Goal: Information Seeking & Learning: Learn about a topic

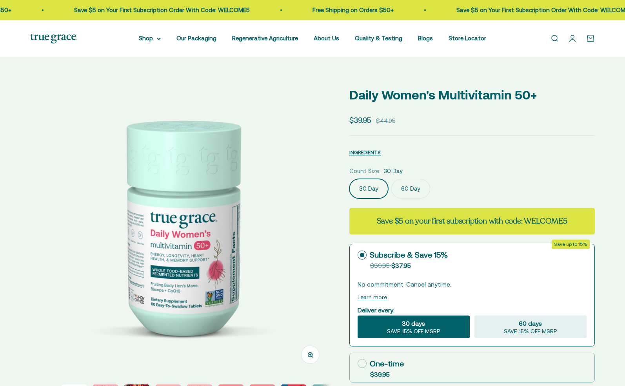
select select "3"
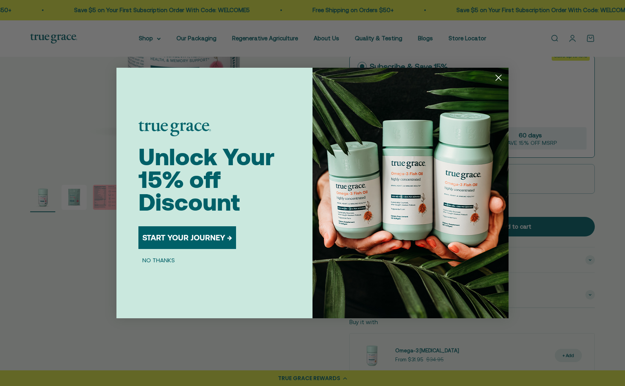
scroll to position [202, 0]
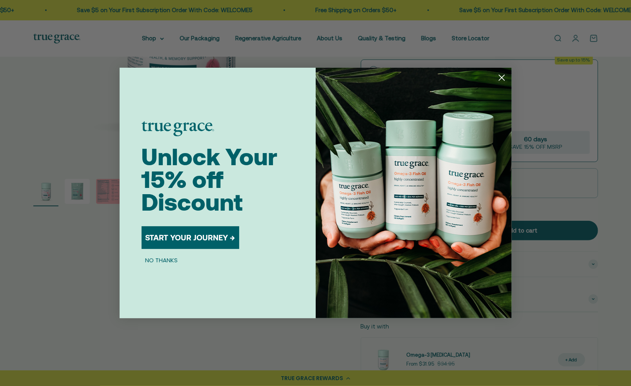
click at [501, 78] on icon "Close dialog" at bounding box center [501, 77] width 5 height 5
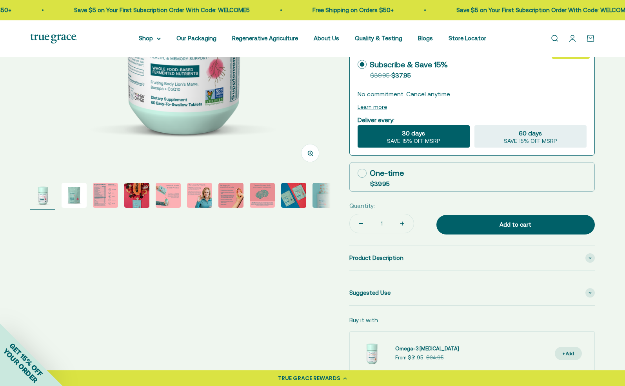
click at [107, 199] on img "Go to item 3" at bounding box center [105, 195] width 25 height 25
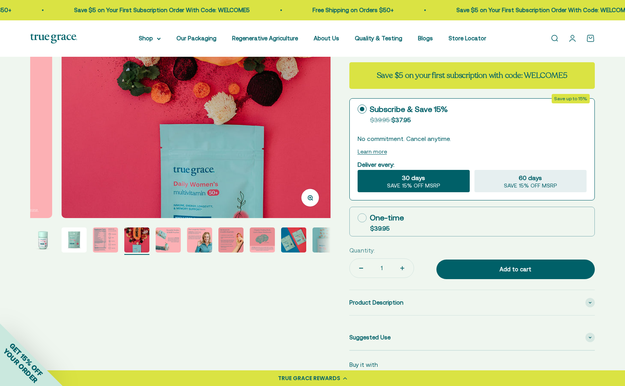
scroll to position [158, 0]
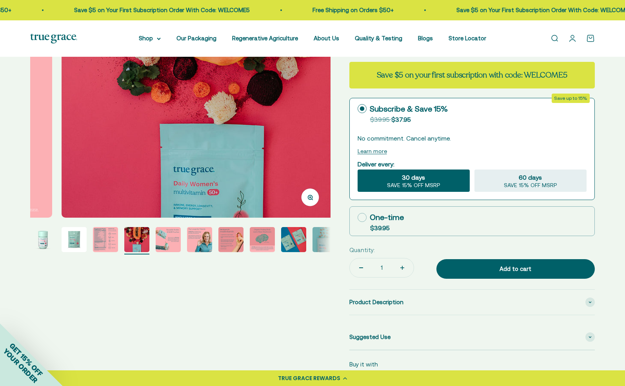
click at [81, 250] on button "Go to item 2" at bounding box center [74, 240] width 25 height 27
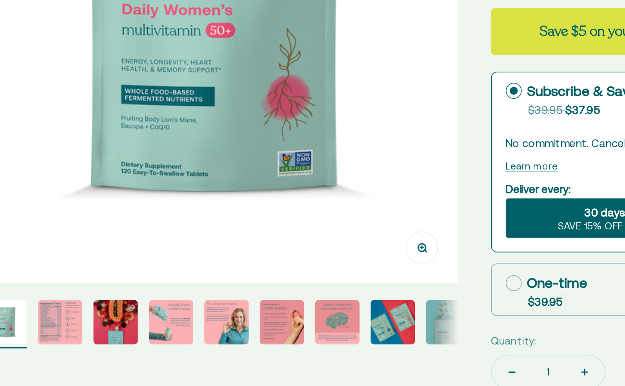
scroll to position [100, 0]
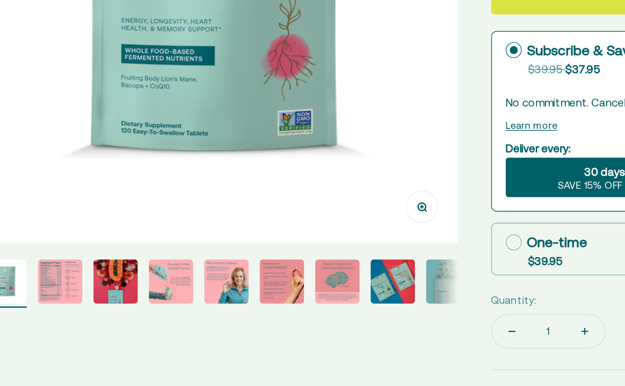
click at [142, 301] on img "Go to item 4" at bounding box center [136, 297] width 25 height 25
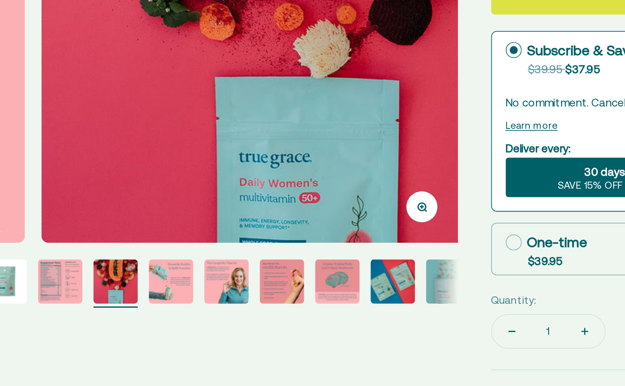
scroll to position [0, 897]
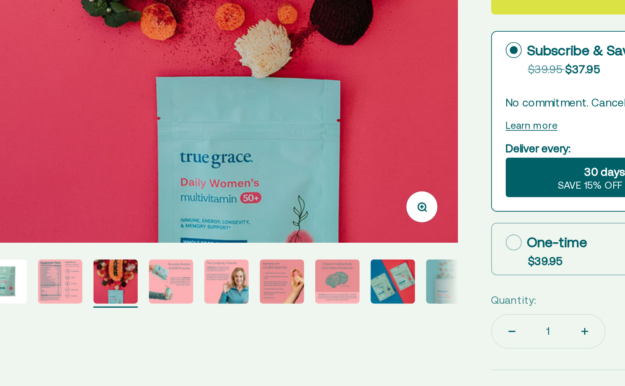
click at [174, 300] on img "Go to item 5" at bounding box center [168, 297] width 25 height 25
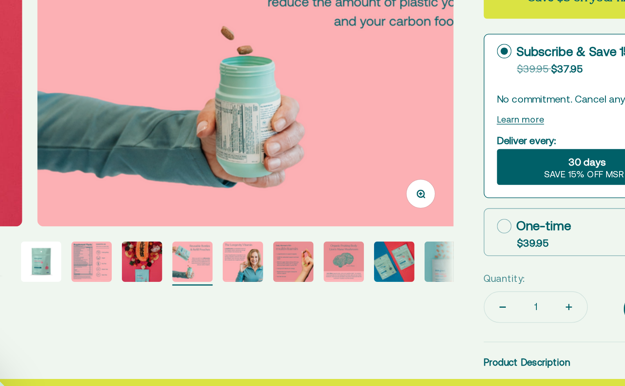
scroll to position [100, 0]
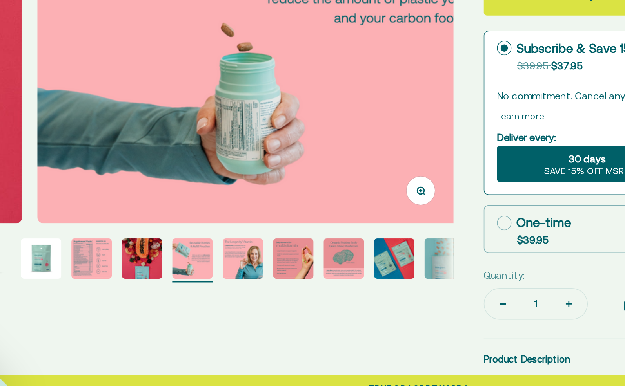
click at [199, 302] on img "Go to item 6" at bounding box center [199, 297] width 25 height 25
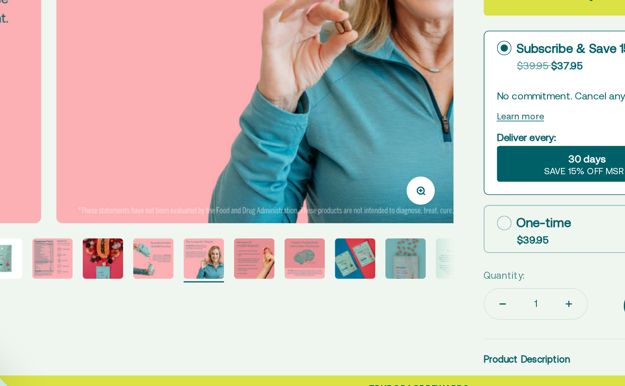
scroll to position [0, 1496]
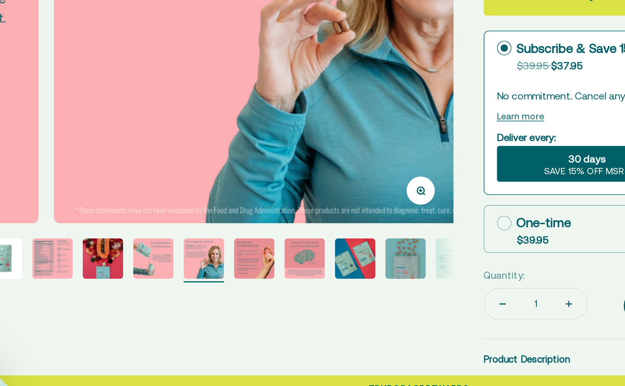
click at [204, 301] on img "Go to item 7" at bounding box center [206, 297] width 25 height 25
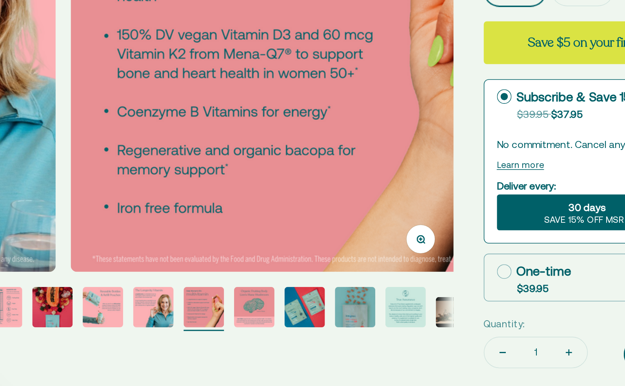
scroll to position [100, 0]
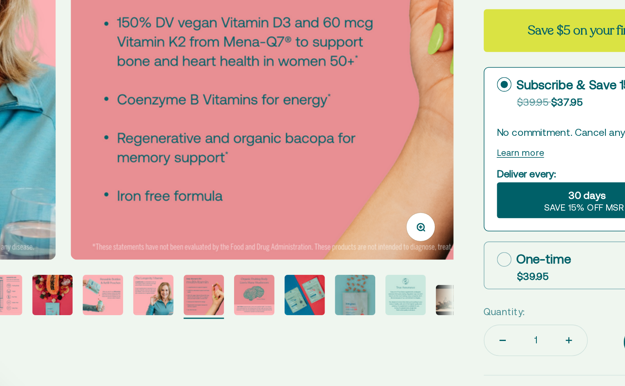
click at [238, 298] on img "Go to item 9" at bounding box center [237, 297] width 25 height 25
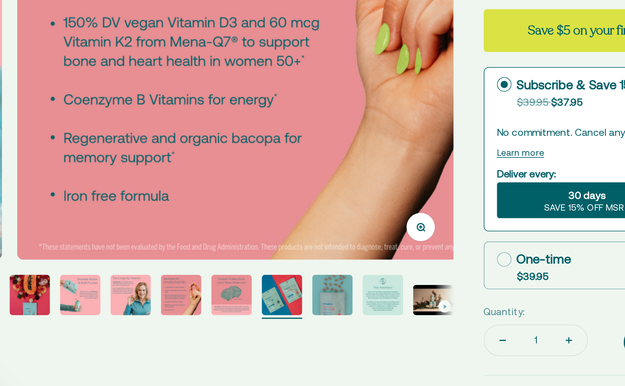
scroll to position [0, 0]
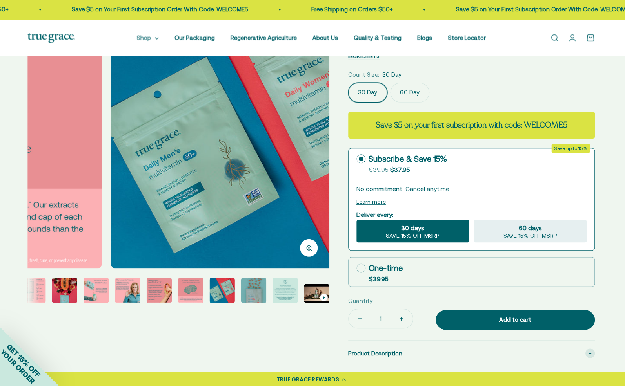
click at [158, 38] on summary "Shop" at bounding box center [150, 38] width 22 height 9
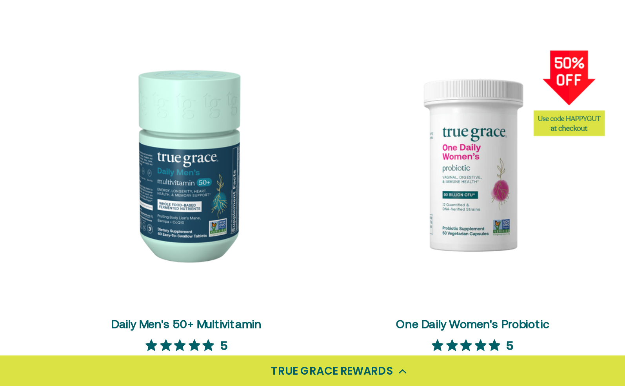
scroll to position [422, 0]
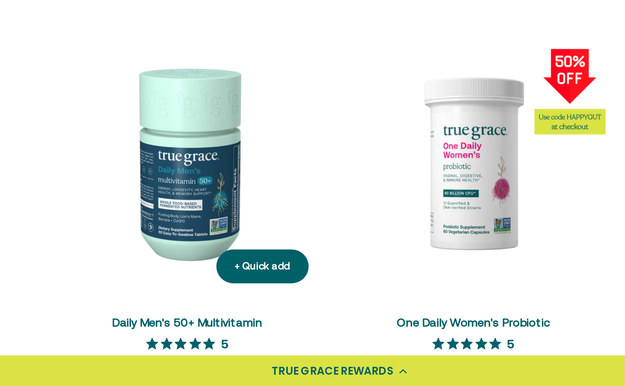
click at [243, 308] on img at bounding box center [235, 272] width 136 height 136
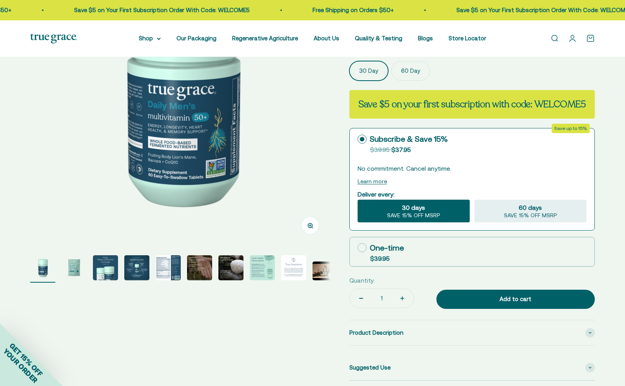
select select "3"
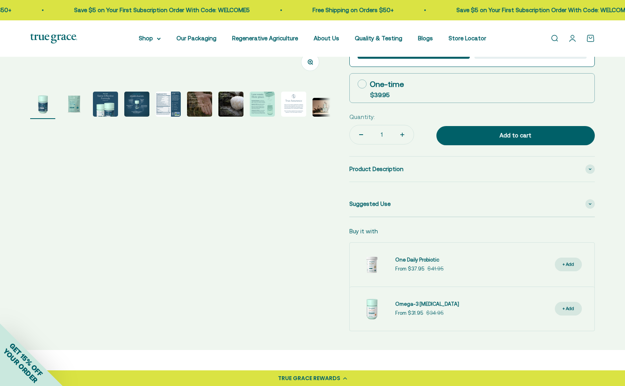
scroll to position [288, 0]
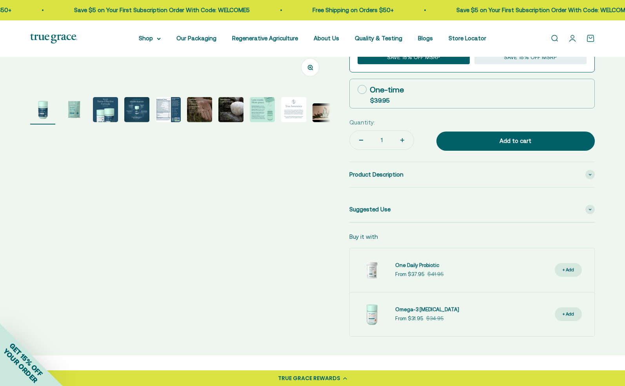
click at [258, 111] on img "Go to item 8" at bounding box center [262, 109] width 25 height 25
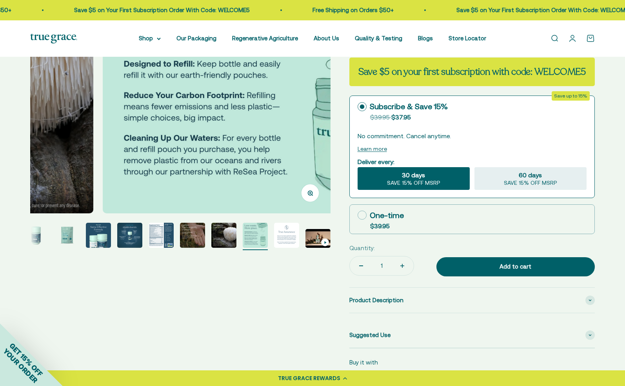
scroll to position [163, 0]
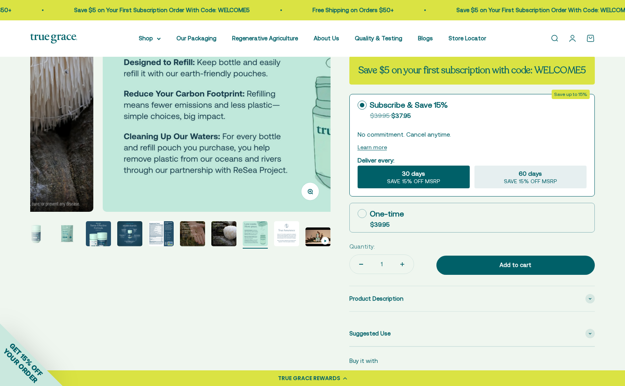
click at [149, 233] on img "Go to item 5" at bounding box center [161, 233] width 25 height 25
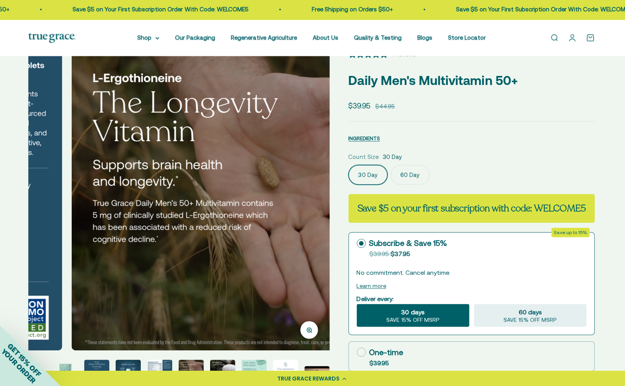
scroll to position [0, 0]
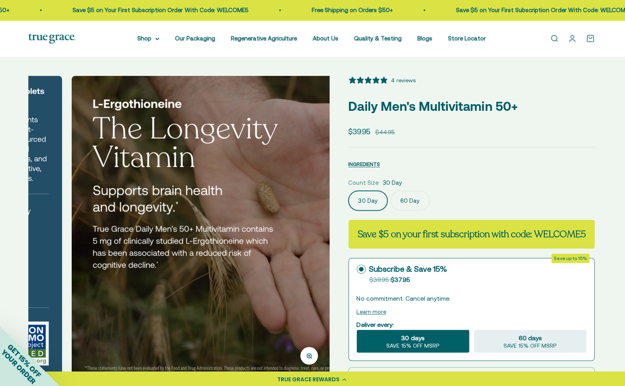
click at [319, 311] on media-carousel at bounding box center [180, 226] width 300 height 300
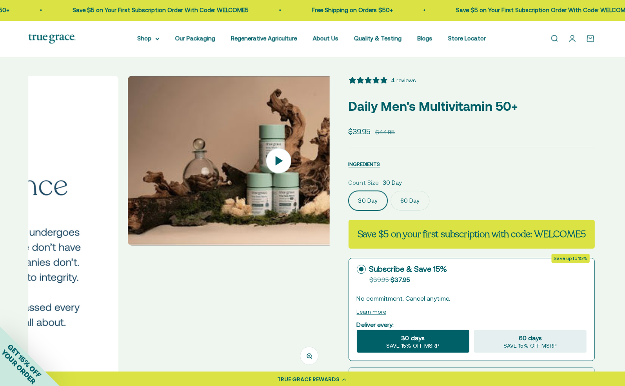
scroll to position [0, 2692]
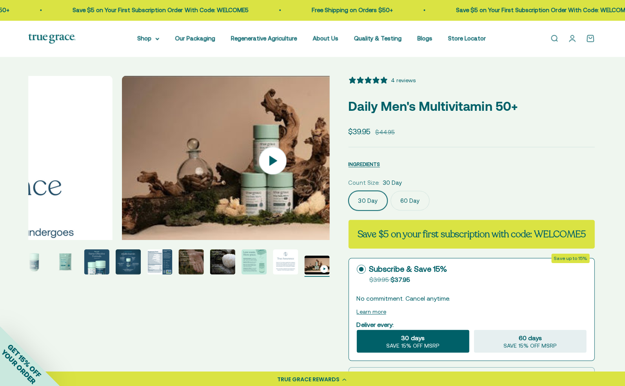
click at [260, 168] on icon at bounding box center [273, 160] width 27 height 27
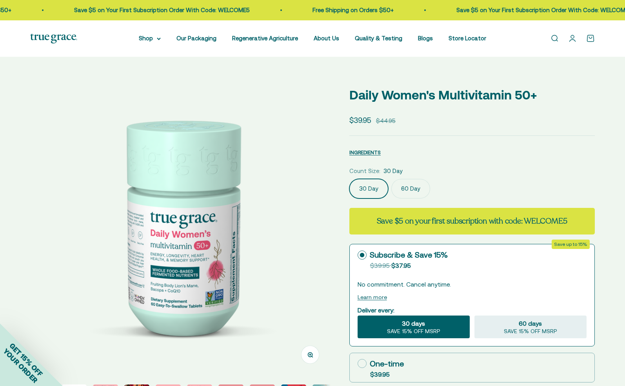
select select "3"
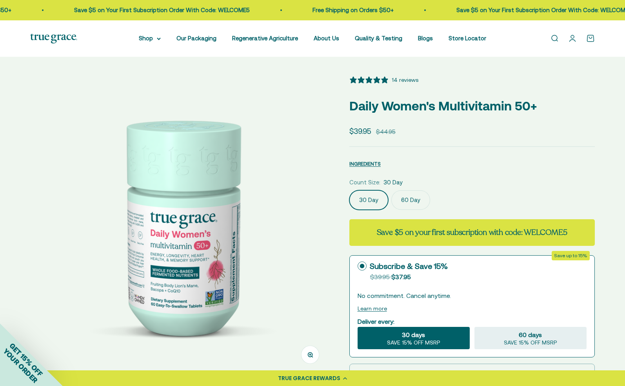
click at [412, 84] on div "14 reviews" at bounding box center [405, 80] width 27 height 9
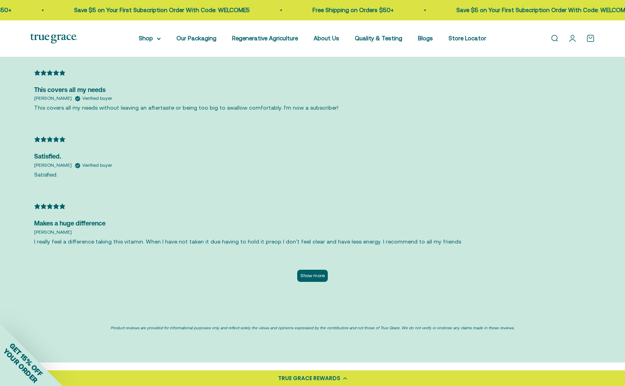
scroll to position [1858, 0]
click at [310, 281] on button "Show more" at bounding box center [312, 275] width 31 height 12
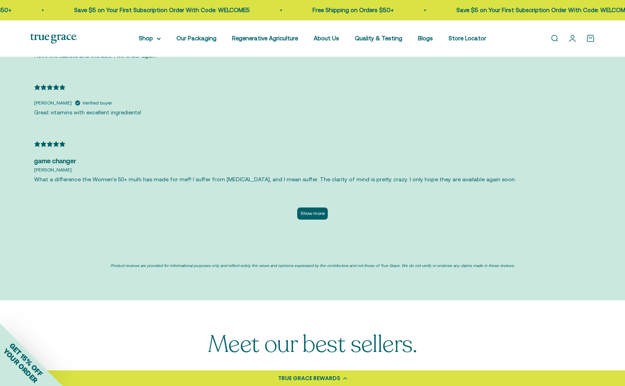
scroll to position [2241, 0]
click at [319, 220] on button "Show more" at bounding box center [312, 214] width 31 height 12
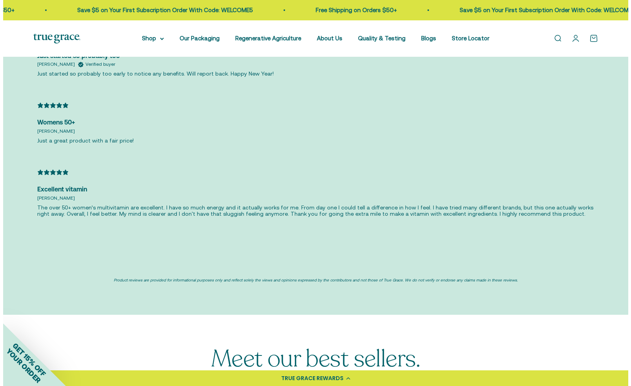
scroll to position [2485, 0]
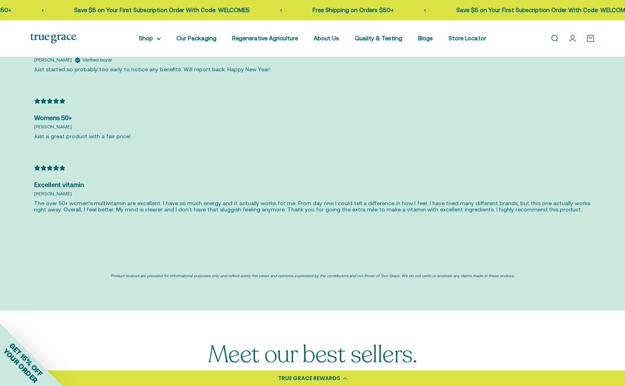
click at [15, 365] on span "YOUR ORDER" at bounding box center [21, 366] width 38 height 38
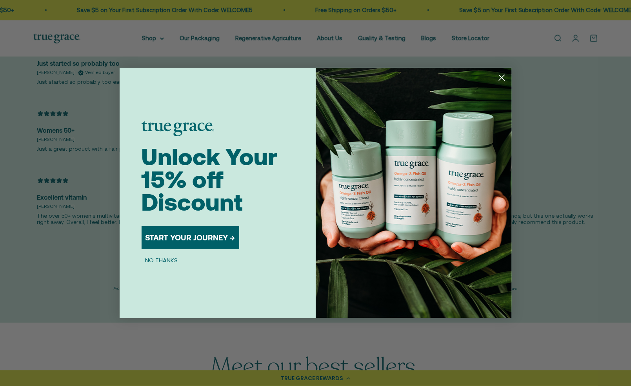
click at [214, 235] on button "START YOUR JOURNEY →" at bounding box center [190, 238] width 98 height 23
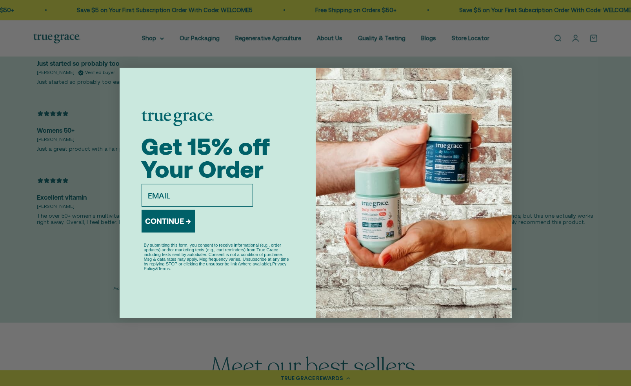
click at [181, 196] on input "email" at bounding box center [196, 195] width 111 height 23
type input "[EMAIL_ADDRESS][DOMAIN_NAME]"
click at [172, 222] on button "CONTINUE →" at bounding box center [168, 221] width 54 height 23
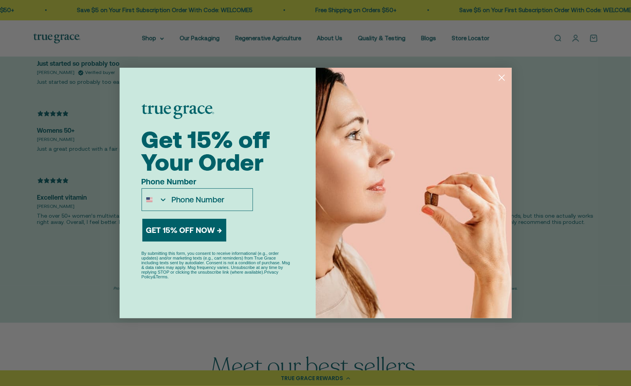
click at [192, 201] on input "Phone Number" at bounding box center [209, 200] width 85 height 22
type input "[PHONE_NUMBER]"
click at [204, 231] on button "GET 15% OFF NOW →" at bounding box center [184, 230] width 84 height 23
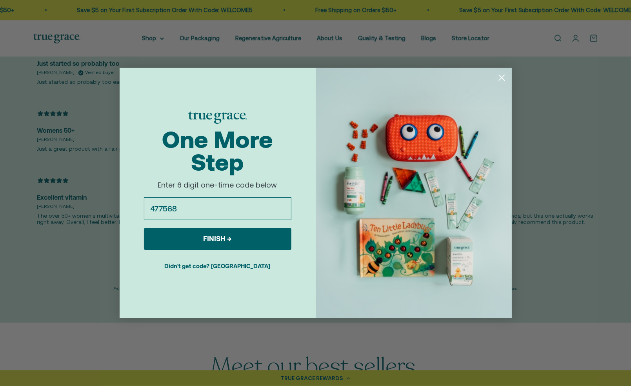
type input "477568"
click at [241, 241] on button "FINISH →" at bounding box center [217, 239] width 147 height 22
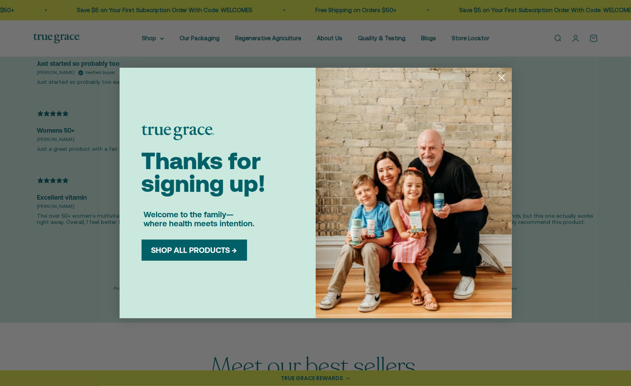
click at [230, 254] on button "SHOP ALL PRODUCTS →" at bounding box center [194, 250] width 94 height 9
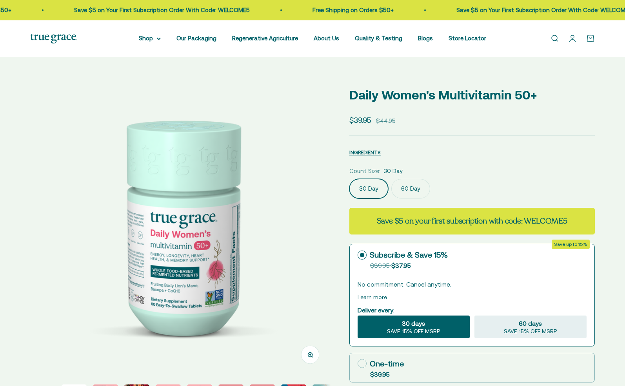
select select "3"
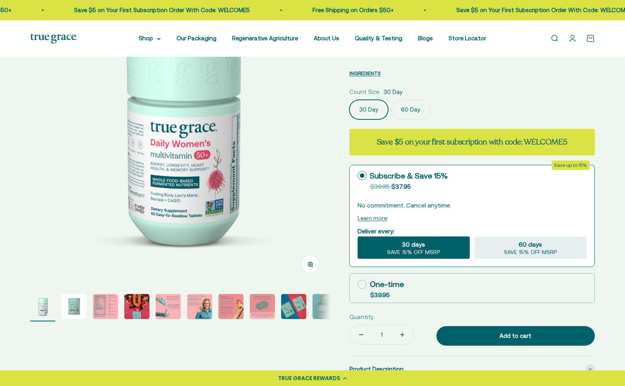
scroll to position [85, 0]
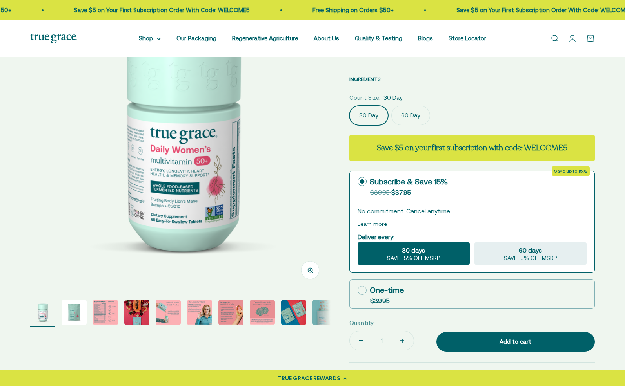
click at [78, 315] on img "Go to item 2" at bounding box center [74, 312] width 25 height 25
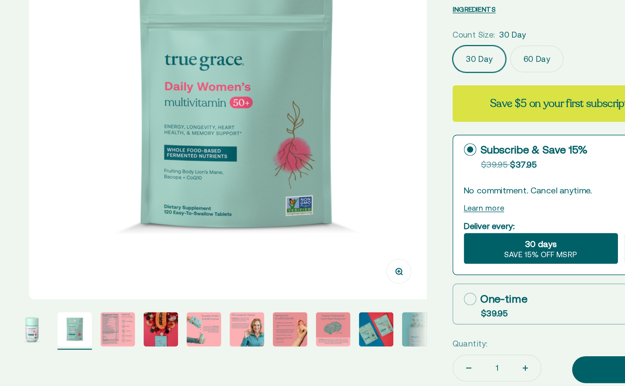
scroll to position [92, 0]
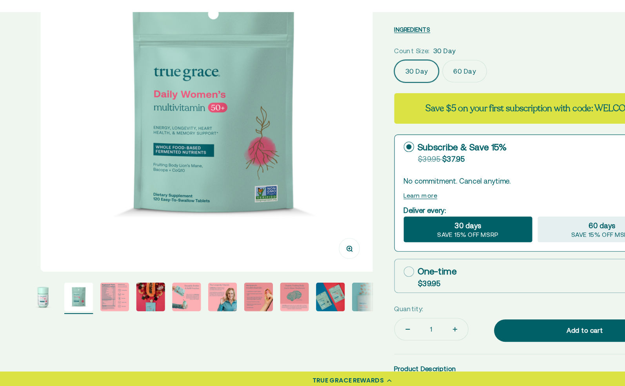
click at [105, 309] on img "Go to item 3" at bounding box center [105, 305] width 25 height 25
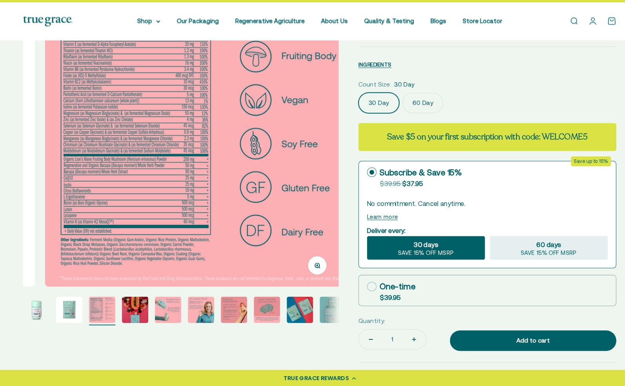
scroll to position [84, 0]
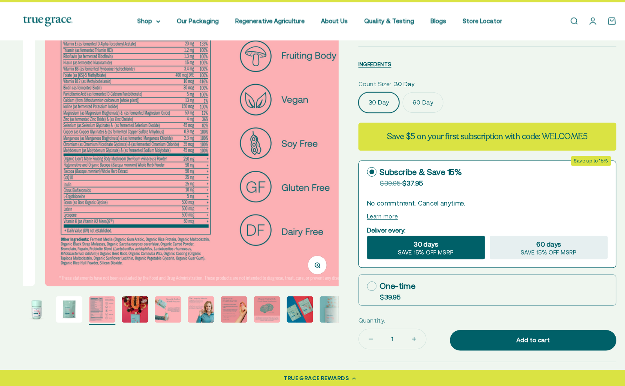
click at [138, 314] on img "Go to item 4" at bounding box center [136, 313] width 25 height 25
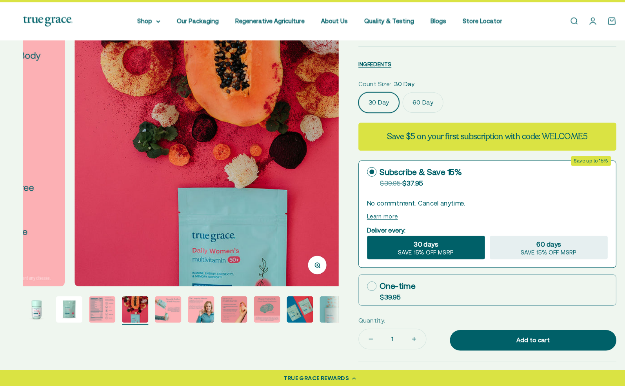
scroll to position [0, 897]
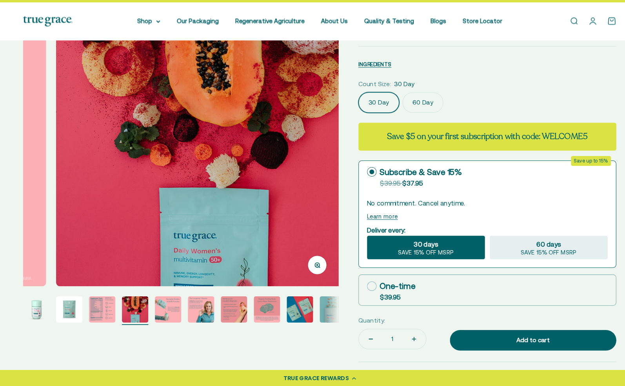
click at [172, 314] on img "Go to item 5" at bounding box center [168, 313] width 25 height 25
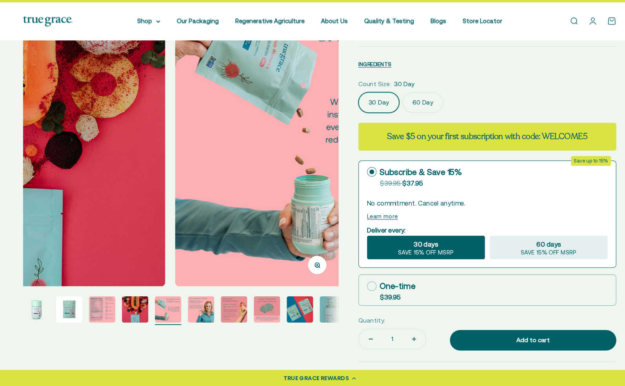
scroll to position [0, 1196]
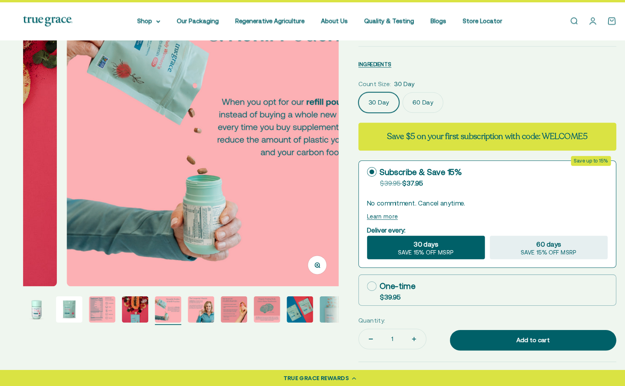
click at [202, 314] on img "Go to item 6" at bounding box center [199, 313] width 25 height 25
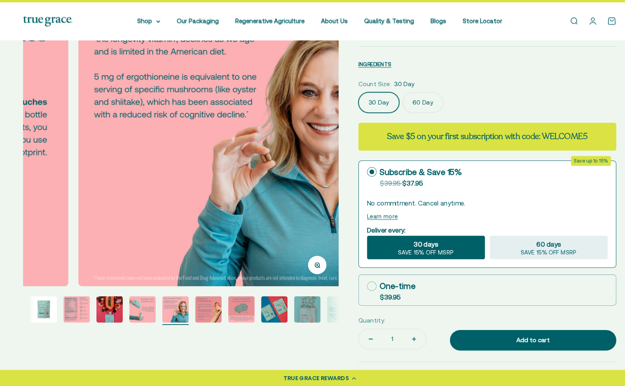
scroll to position [0, 1496]
click at [238, 312] on img "Go to item 8" at bounding box center [237, 313] width 25 height 25
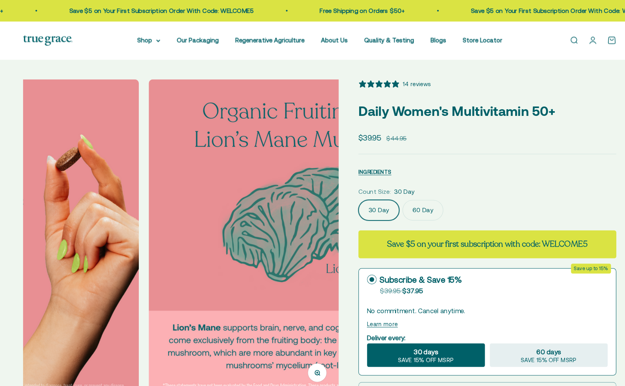
scroll to position [0, 0]
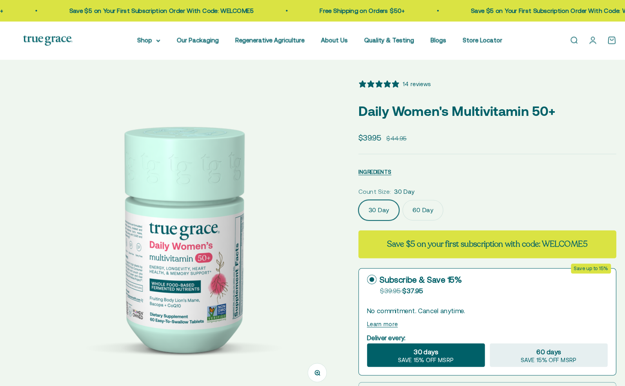
click at [522, 45] on div "Open navigation menu Open search Shop Multivitamins Women's Multivitamin Women'…" at bounding box center [312, 38] width 625 height 36
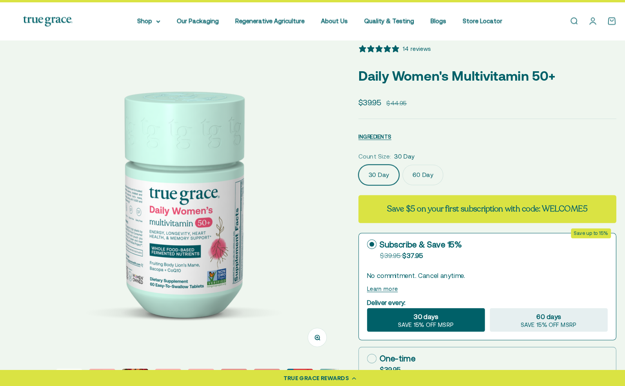
scroll to position [38, 0]
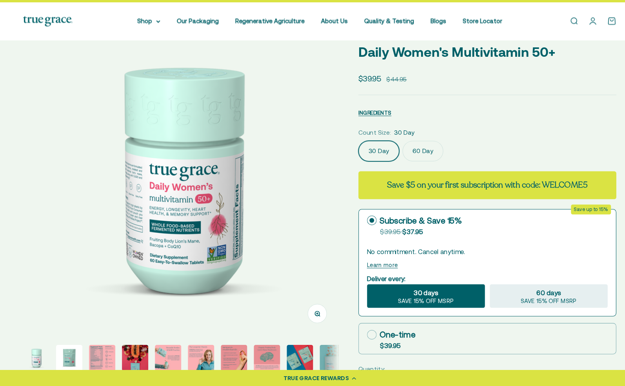
click at [280, 272] on img at bounding box center [180, 188] width 300 height 300
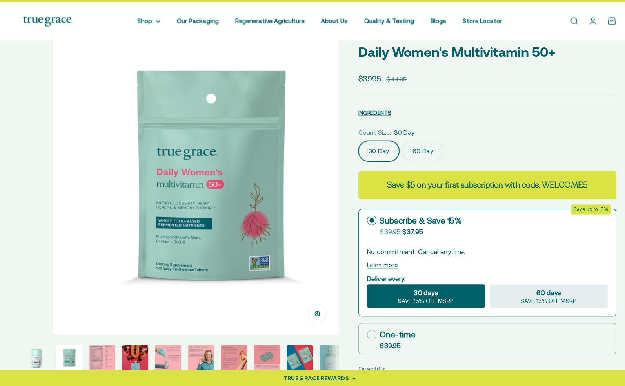
scroll to position [0, 299]
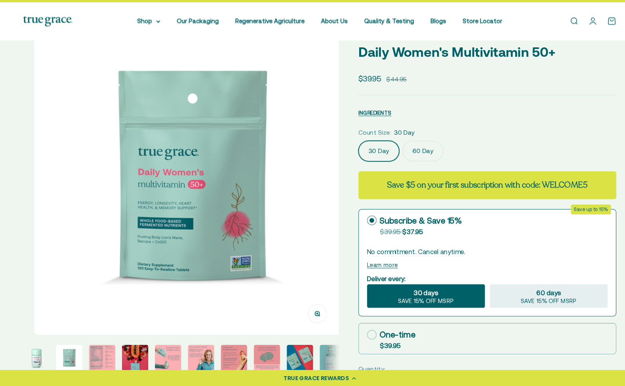
click at [106, 359] on img "Go to item 3" at bounding box center [105, 359] width 25 height 25
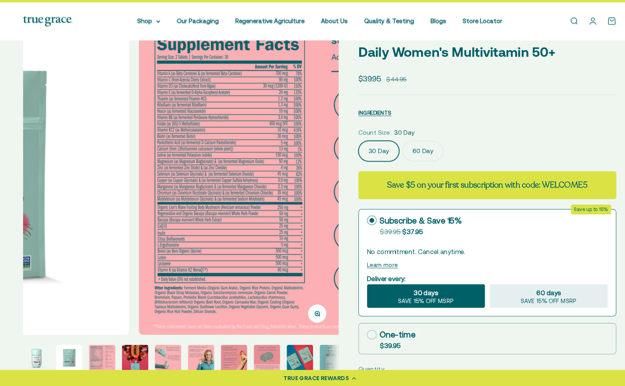
scroll to position [0, 598]
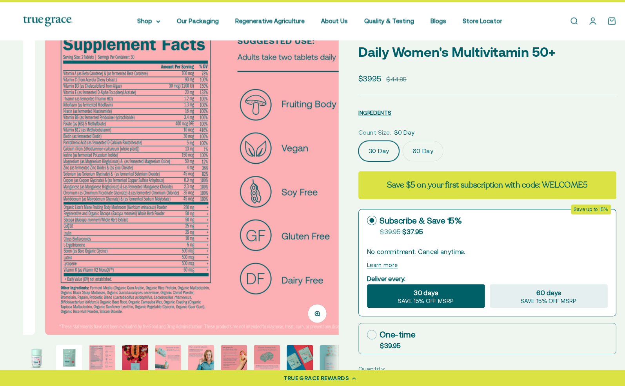
click at [140, 356] on img "Go to item 4" at bounding box center [136, 359] width 25 height 25
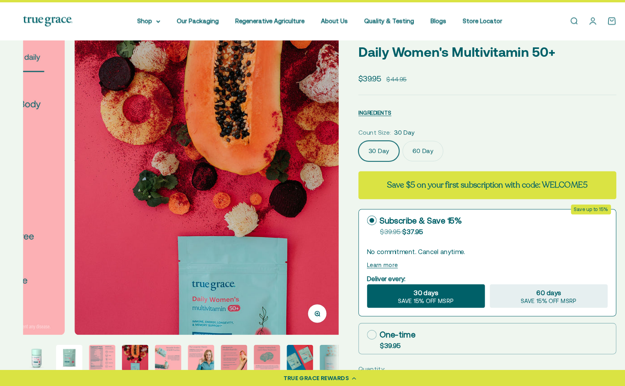
scroll to position [0, 897]
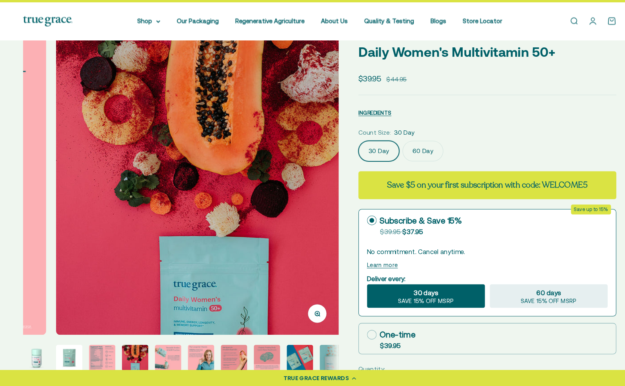
click at [81, 359] on img "Go to item 2" at bounding box center [74, 359] width 25 height 25
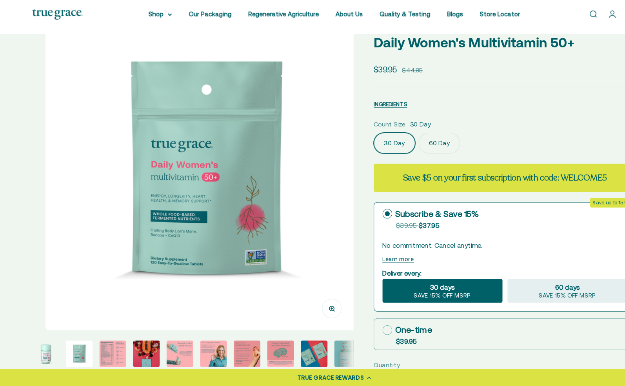
scroll to position [44, 0]
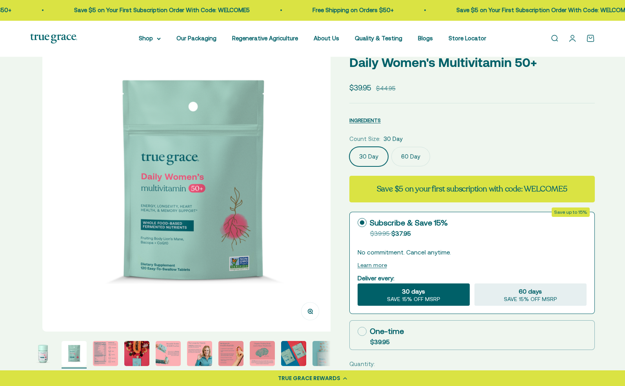
click at [414, 158] on label "60 Day" at bounding box center [410, 157] width 39 height 20
click at [349, 147] on input "60 Day" at bounding box center [349, 147] width 0 height 0
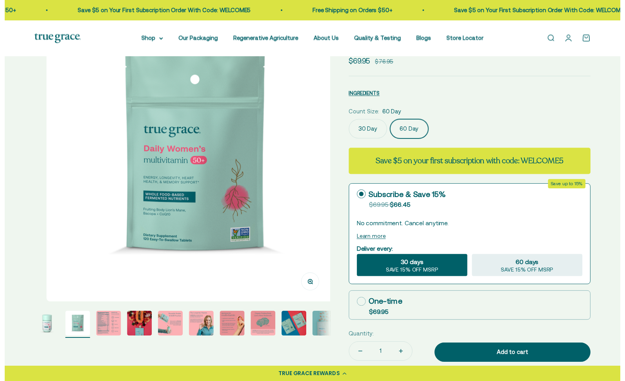
scroll to position [70, 0]
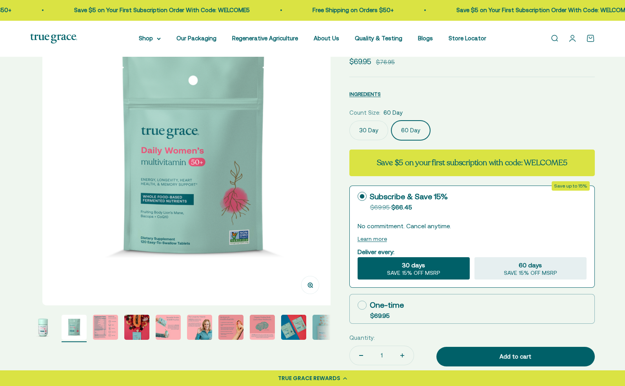
click at [366, 307] on rect at bounding box center [361, 305] width 9 height 9
click at [357, 306] on input "One-time $69.95" at bounding box center [357, 305] width 0 height 0
radio input "true"
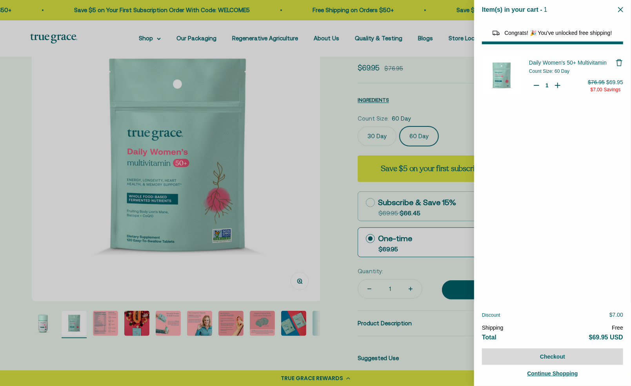
select select "44882812010710"
select select "44878154563798"
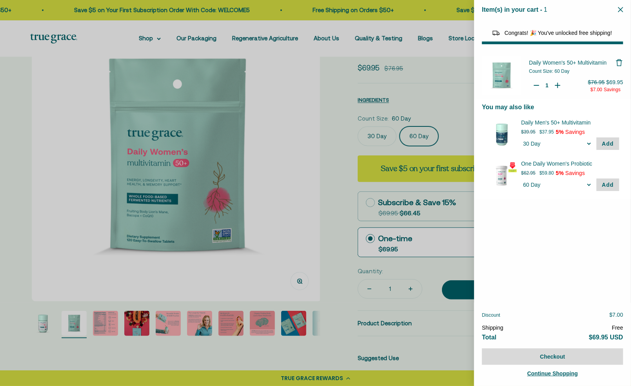
click at [620, 13] on button "Close" at bounding box center [620, 9] width 5 height 7
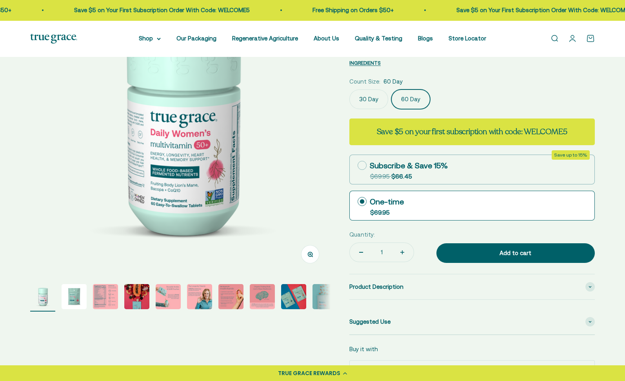
scroll to position [105, 0]
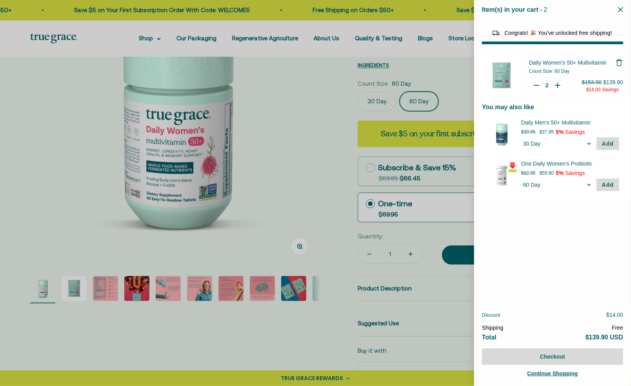
click at [536, 85] on icon "Your Cart" at bounding box center [536, 85] width 5 height 0
click at [624, 10] on div "Item(s) in your cart - 1 items 1" at bounding box center [552, 10] width 157 height 20
type input "0"
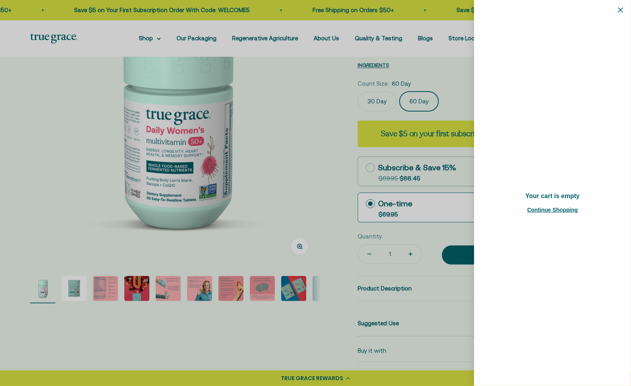
click at [623, 10] on div "Item(s) in your cart - 0 items 0" at bounding box center [552, 10] width 157 height 20
click at [624, 10] on div "Item(s) in your cart - 0 items 0" at bounding box center [552, 10] width 157 height 20
click at [620, 10] on icon "Close" at bounding box center [620, 9] width 5 height 5
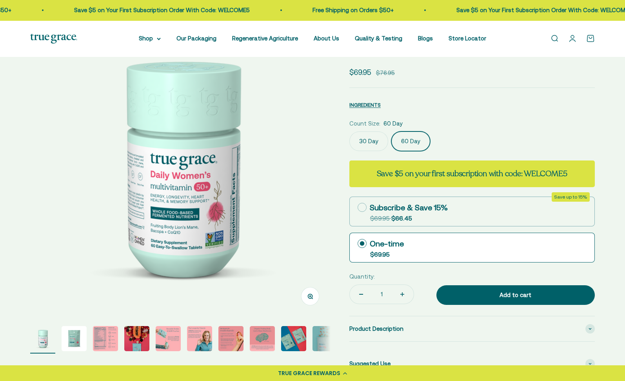
scroll to position [58, 0]
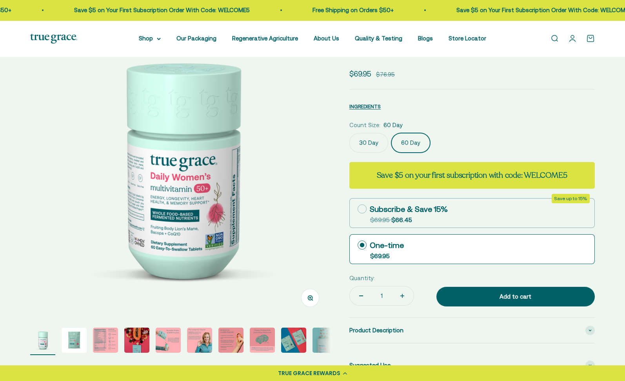
click at [373, 147] on label "30 Day" at bounding box center [368, 143] width 39 height 20
click at [349, 133] on input "30 Day" at bounding box center [349, 132] width 0 height 0
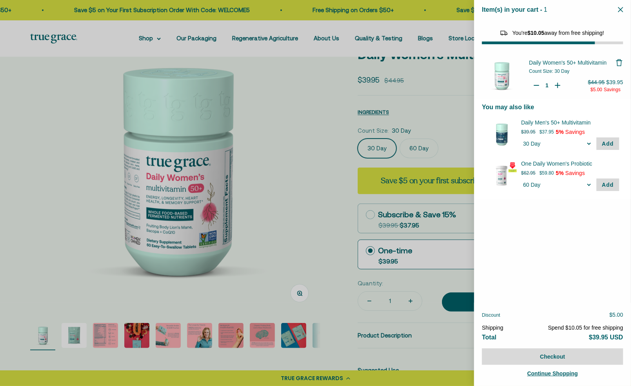
click at [419, 146] on div at bounding box center [315, 193] width 631 height 386
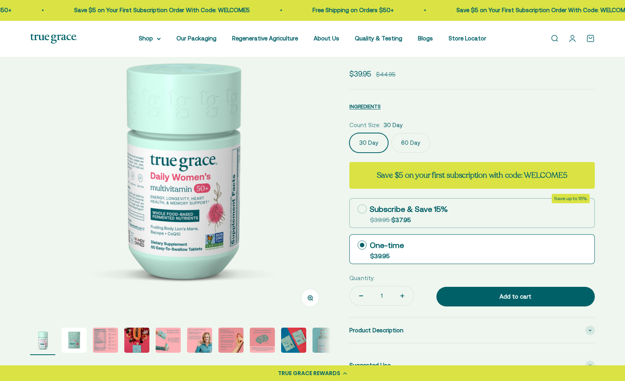
click at [415, 150] on label "60 Day" at bounding box center [410, 143] width 39 height 20
click at [349, 133] on input "60 Day" at bounding box center [349, 132] width 0 height 0
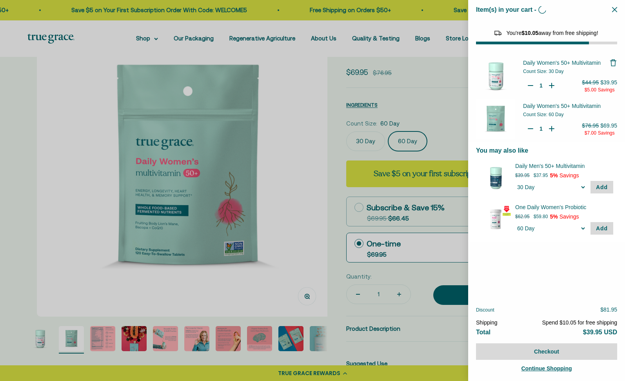
scroll to position [59, 0]
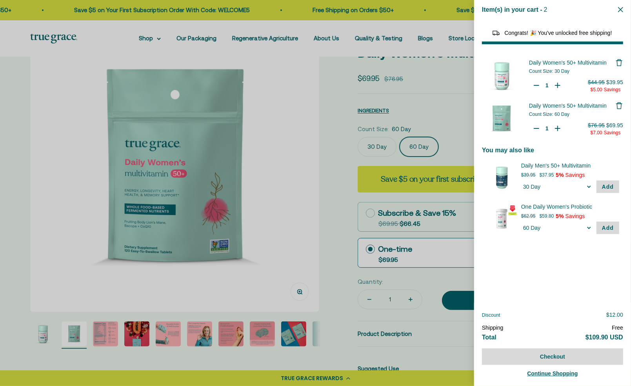
click at [157, 40] on div at bounding box center [315, 193] width 631 height 386
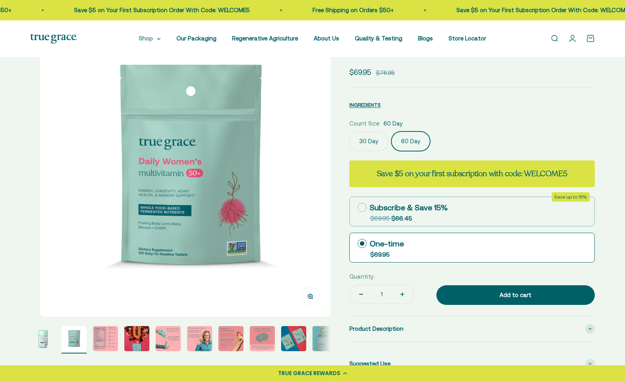
click at [161, 40] on summary "Shop" at bounding box center [150, 38] width 22 height 9
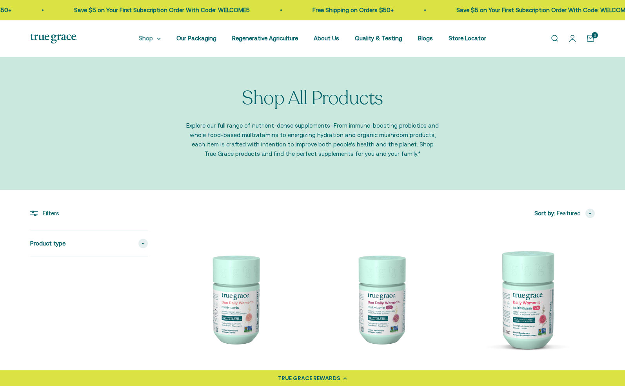
click at [160, 39] on icon at bounding box center [158, 39] width 3 height 2
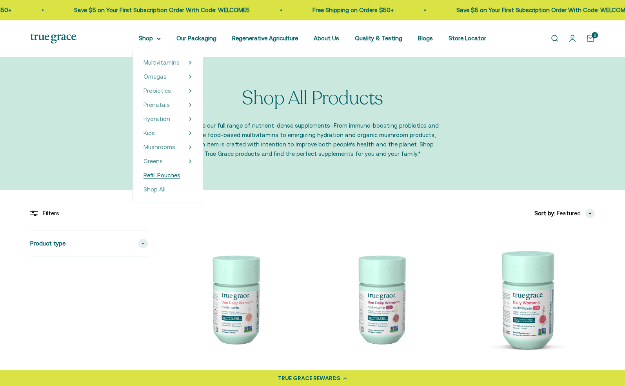
click at [171, 175] on span "Refill Pouches" at bounding box center [161, 175] width 37 height 7
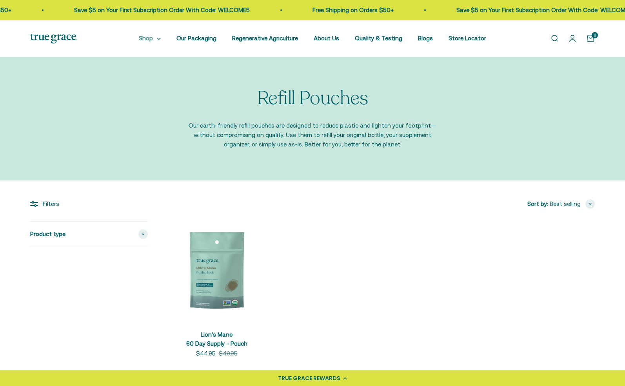
click at [160, 38] on icon at bounding box center [158, 39] width 3 height 2
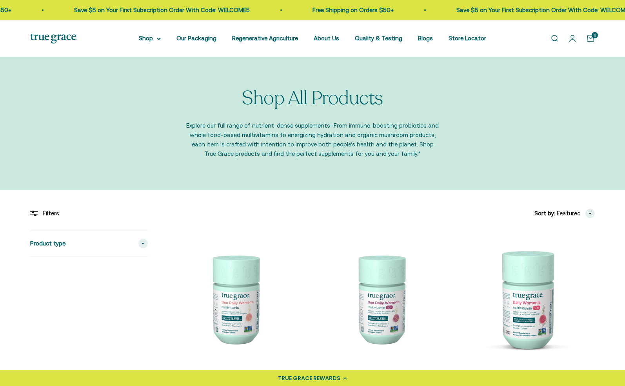
click at [376, 210] on div "Sort by: Featured Featured Best selling Alphabetically, A-Z Alphabetically, Z-A…" at bounding box center [381, 213] width 428 height 9
click at [161, 38] on icon at bounding box center [159, 39] width 4 height 3
drag, startPoint x: 163, startPoint y: 38, endPoint x: 160, endPoint y: 42, distance: 5.7
drag, startPoint x: 160, startPoint y: 42, endPoint x: 163, endPoint y: 38, distance: 5.0
drag, startPoint x: 163, startPoint y: 38, endPoint x: 129, endPoint y: 49, distance: 35.3
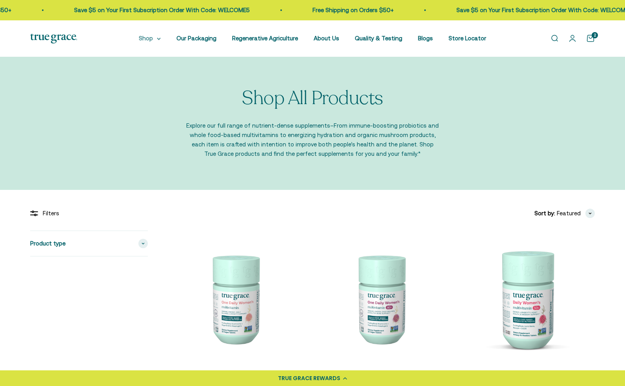
drag, startPoint x: 129, startPoint y: 49, endPoint x: 151, endPoint y: 40, distance: 24.2
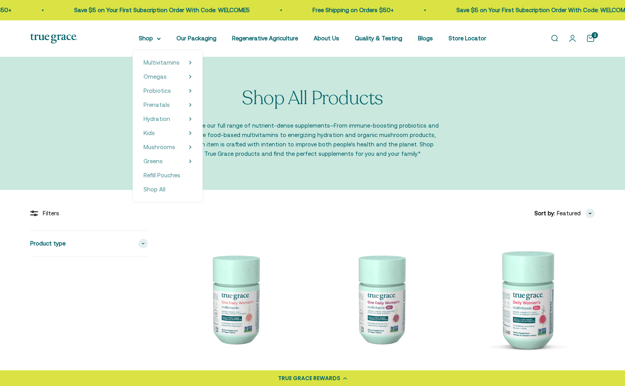
click at [366, 61] on div "Shop All Products Explore our full range of nutrient-dense supplements–From imm…" at bounding box center [312, 124] width 625 height 134
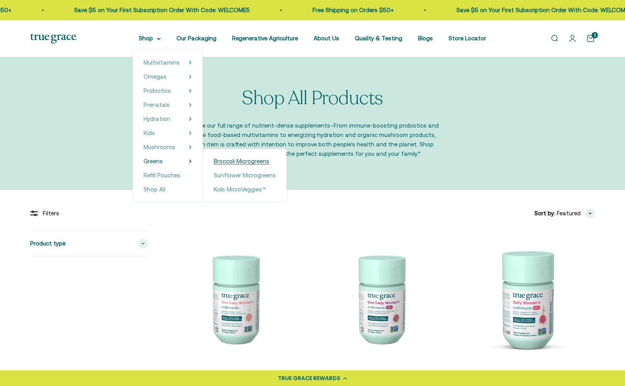
click at [248, 158] on span "Broccoli Microgreens" at bounding box center [242, 161] width 56 height 7
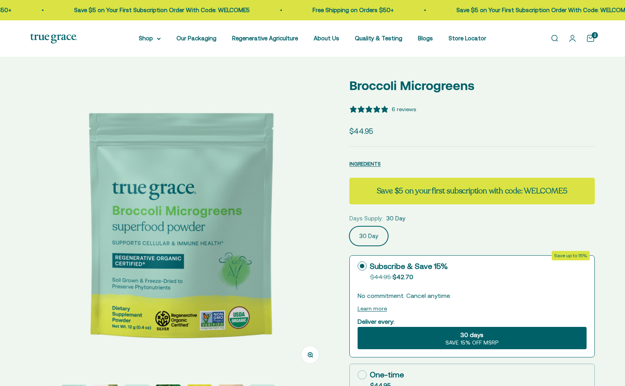
select select "3"
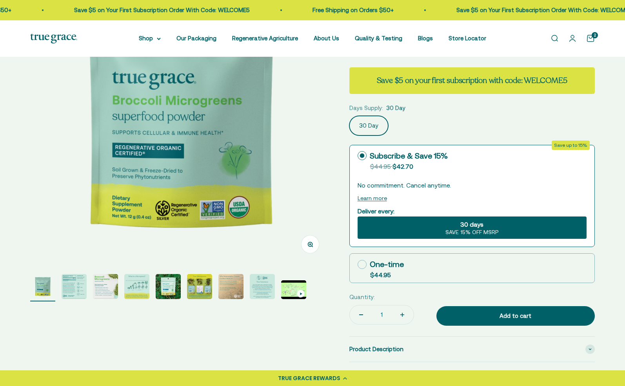
scroll to position [111, 0]
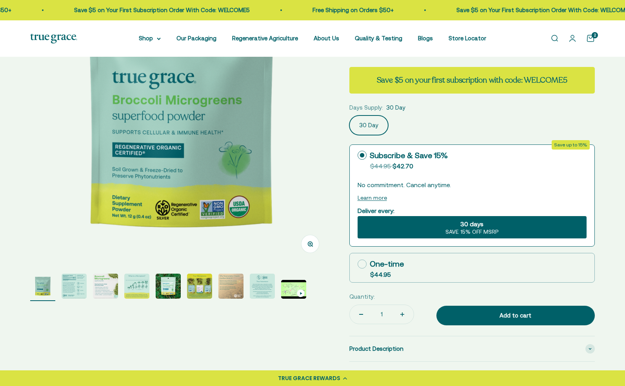
click at [84, 291] on img "Go to item 2" at bounding box center [74, 286] width 25 height 25
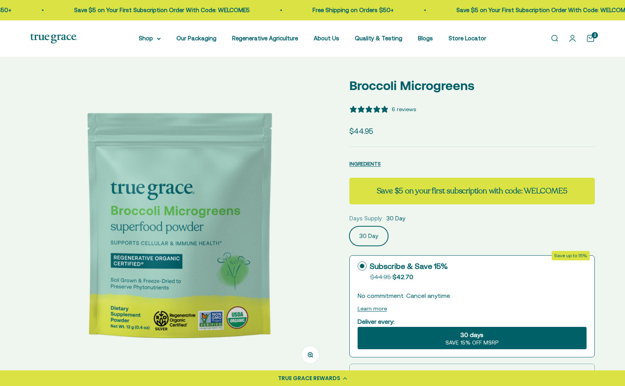
scroll to position [0, 0]
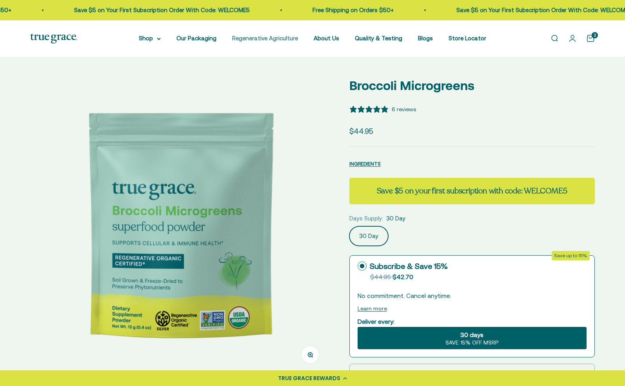
click at [275, 42] on link "Regenerative Agriculture" at bounding box center [265, 38] width 66 height 7
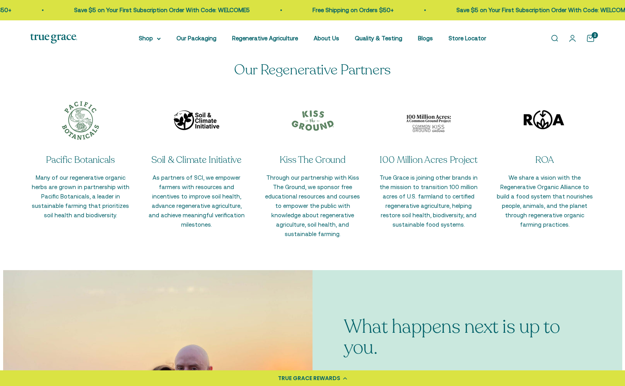
scroll to position [1801, 0]
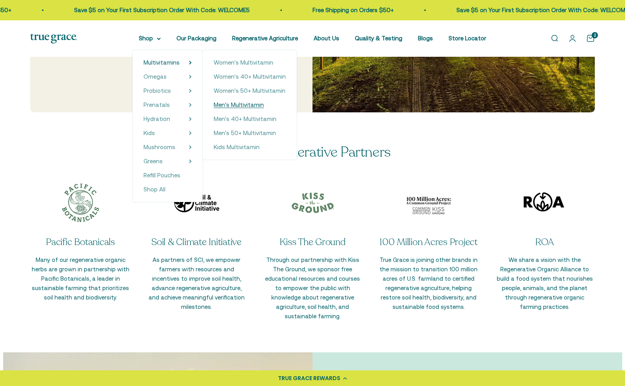
click at [256, 106] on span "Men's Multivitamin" at bounding box center [239, 105] width 50 height 7
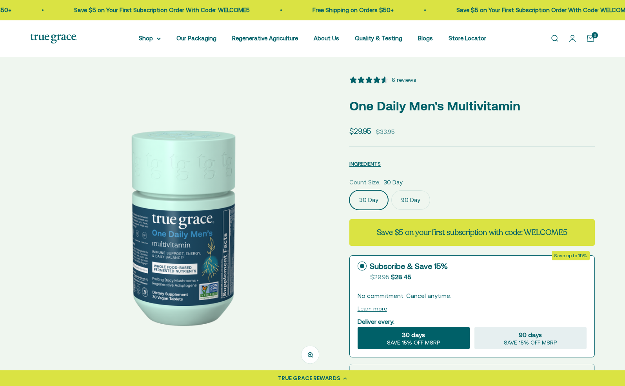
select select "3"
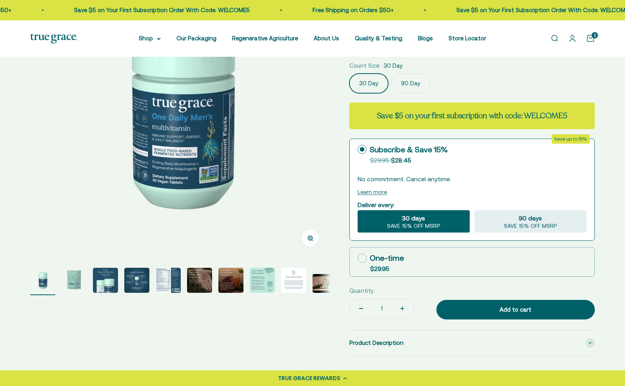
scroll to position [125, 0]
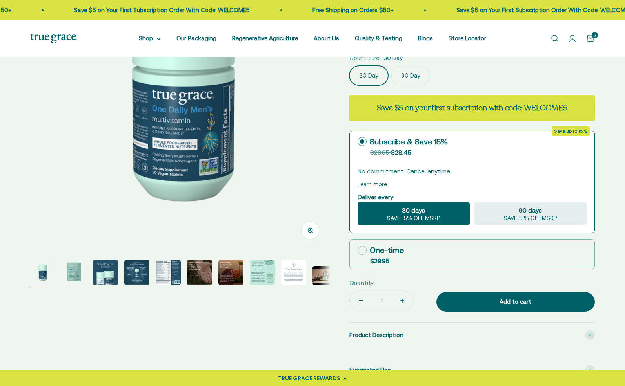
click at [166, 272] on img "Go to item 5" at bounding box center [168, 272] width 25 height 25
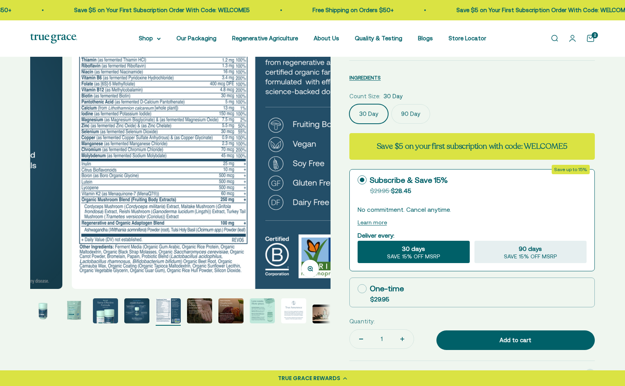
scroll to position [85, 0]
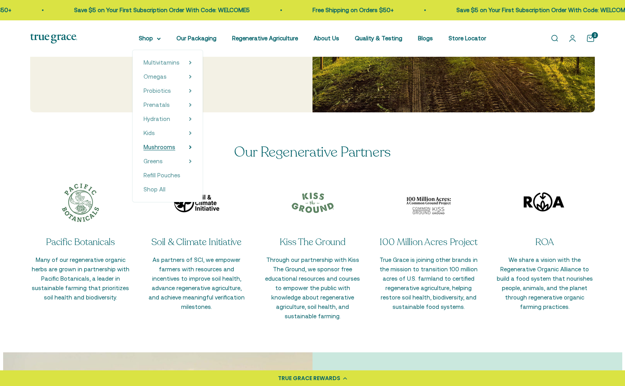
click at [175, 147] on span "Mushrooms" at bounding box center [159, 147] width 32 height 7
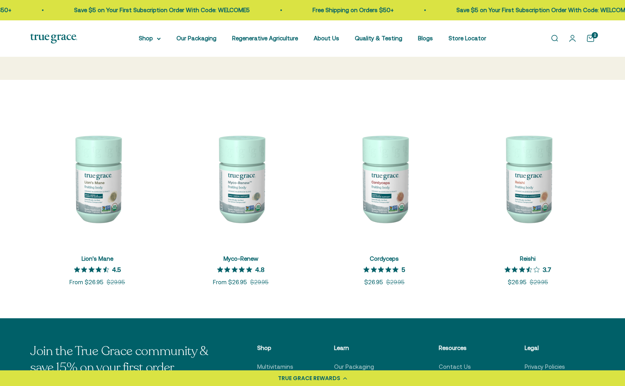
scroll to position [116, 0]
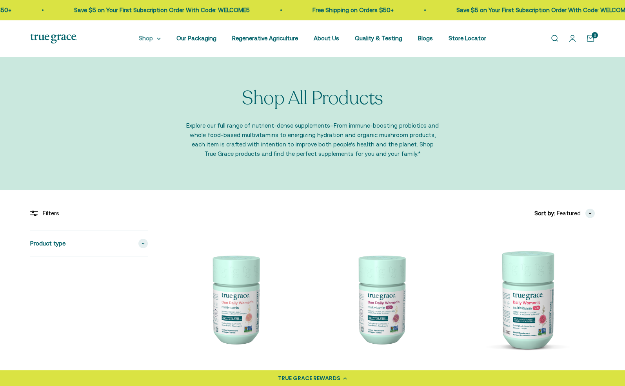
click at [160, 39] on icon at bounding box center [158, 39] width 3 height 2
click at [150, 40] on summary "Shop" at bounding box center [150, 38] width 22 height 9
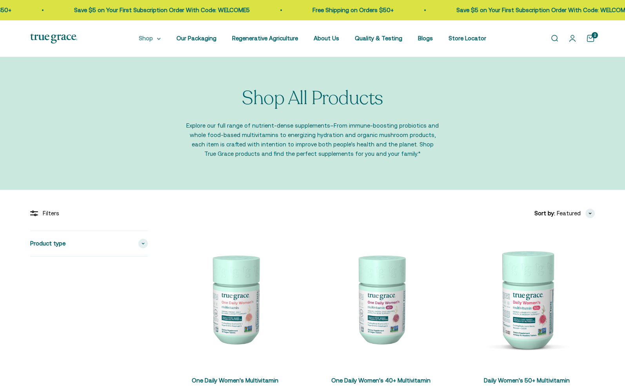
click at [155, 41] on summary "Shop" at bounding box center [150, 38] width 22 height 9
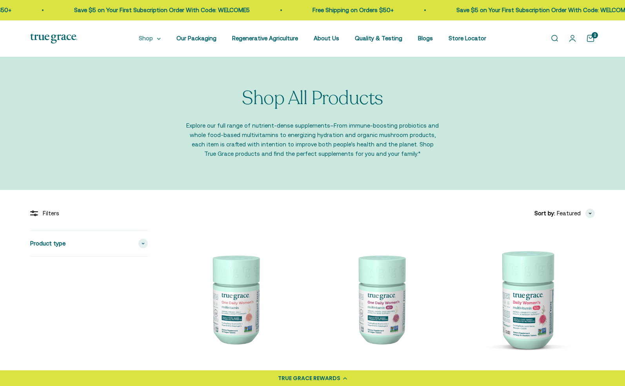
click at [157, 42] on summary "Shop" at bounding box center [150, 38] width 22 height 9
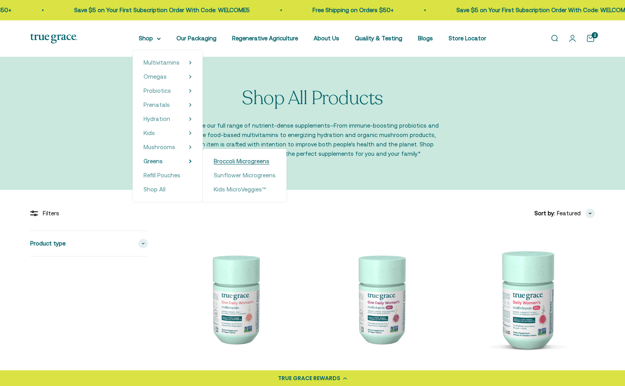
click at [259, 160] on span "Broccoli Microgreens" at bounding box center [242, 161] width 56 height 7
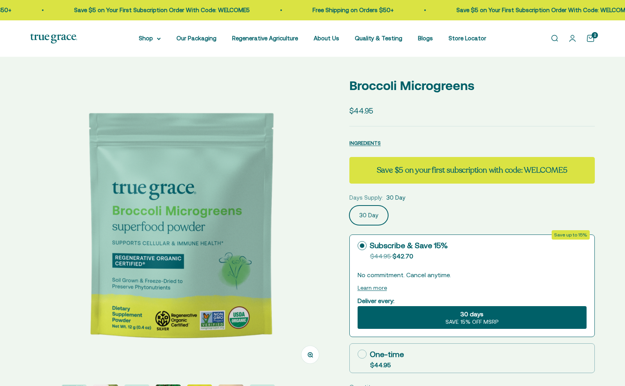
select select "3"
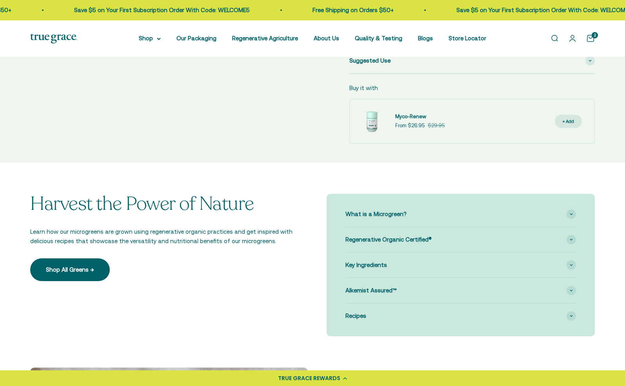
scroll to position [435, 0]
click at [89, 280] on link "Shop All Greens →" at bounding box center [70, 269] width 80 height 23
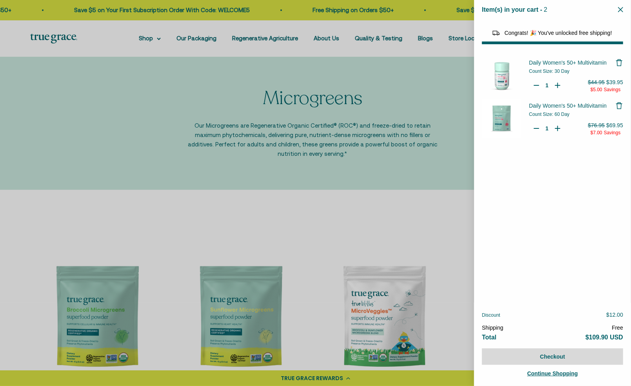
select select "44882812010710"
select select "44878154563798"
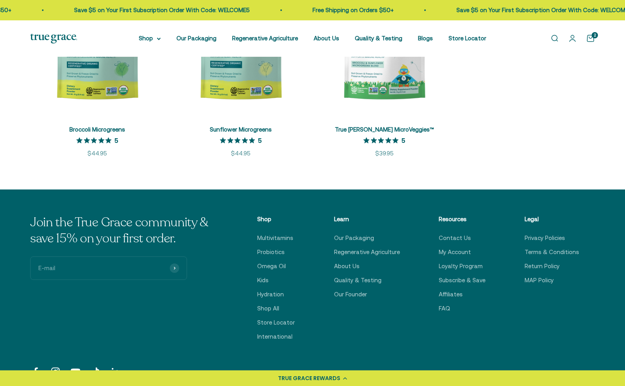
scroll to position [269, 0]
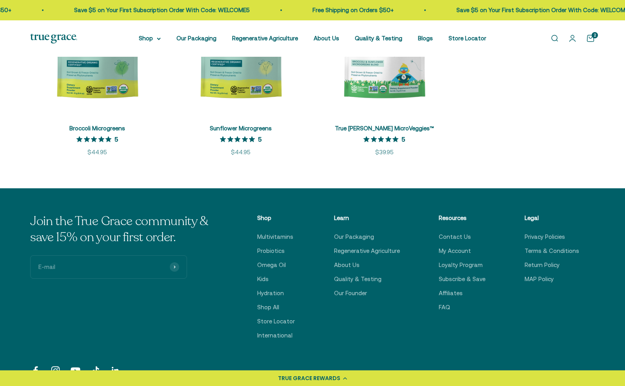
click at [67, 273] on input "E-mail" at bounding box center [108, 268] width 157 height 24
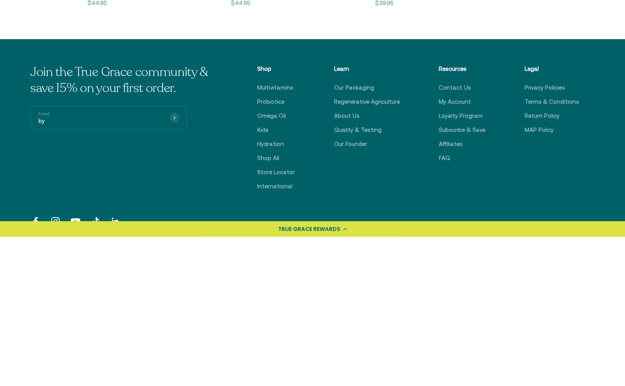
type input "bydonnacarter@hotmail.com"
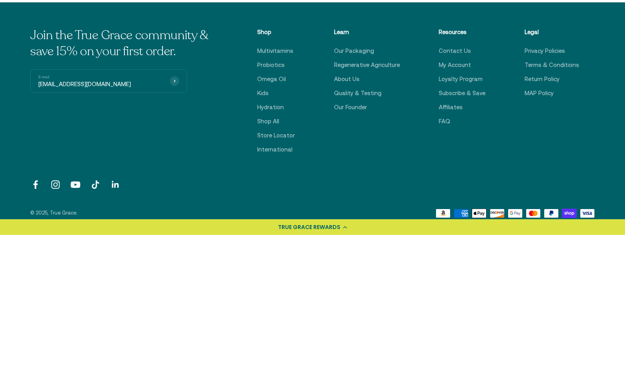
scroll to position [308, 0]
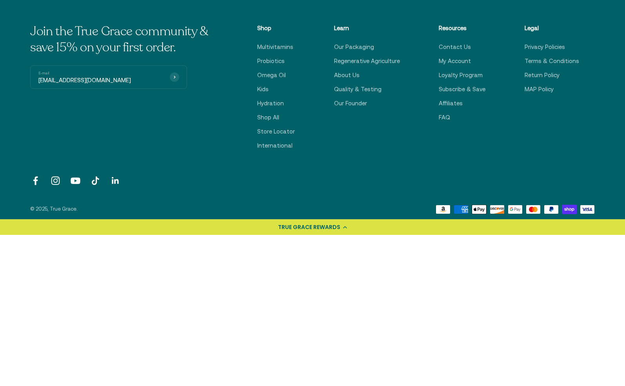
click at [170, 233] on input "bydonnacarter@hotmail.com" at bounding box center [108, 229] width 157 height 24
click at [170, 224] on button "Subscribe" at bounding box center [174, 228] width 9 height 9
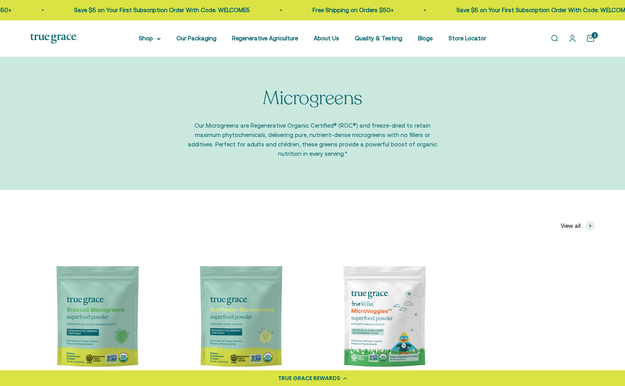
click at [424, 42] on li "Blogs" at bounding box center [425, 38] width 15 height 9
click at [427, 37] on link "Blogs" at bounding box center [425, 38] width 15 height 7
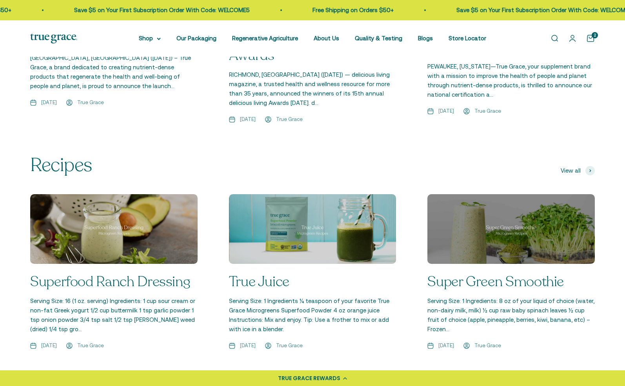
scroll to position [1032, 0]
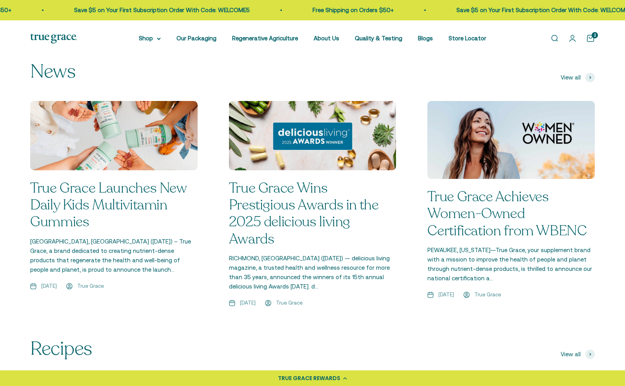
click at [370, 328] on div "News View all True Grace Launches New Daily Kids Multivitamin Gummies [GEOGRAPH…" at bounding box center [312, 200] width 625 height 277
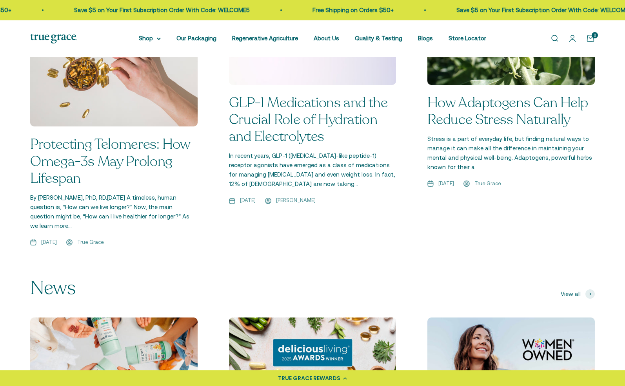
scroll to position [630, 0]
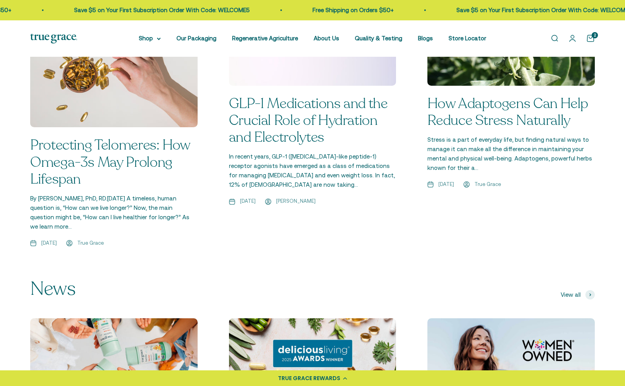
click at [152, 111] on img at bounding box center [113, 72] width 177 height 118
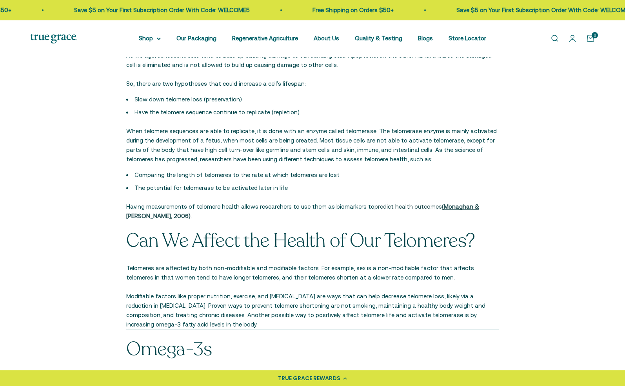
scroll to position [715, 0]
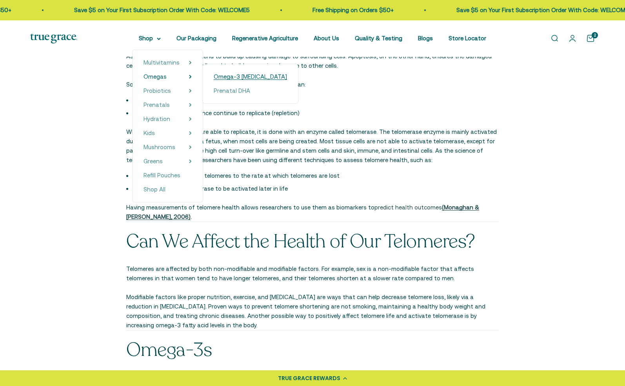
click at [254, 78] on span "Omega-3 [MEDICAL_DATA]" at bounding box center [250, 76] width 73 height 7
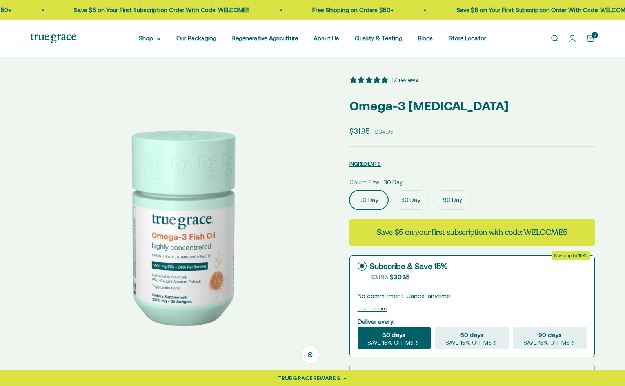
select select "3"
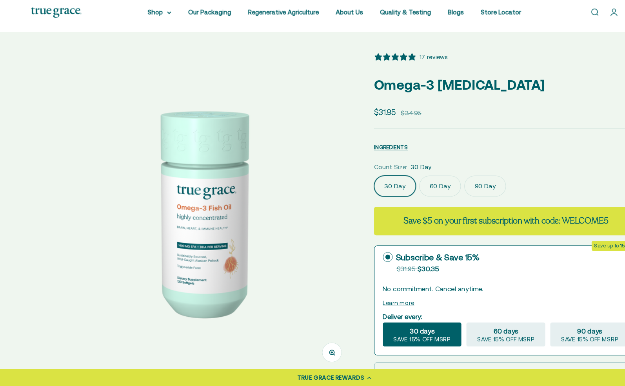
scroll to position [0, 299]
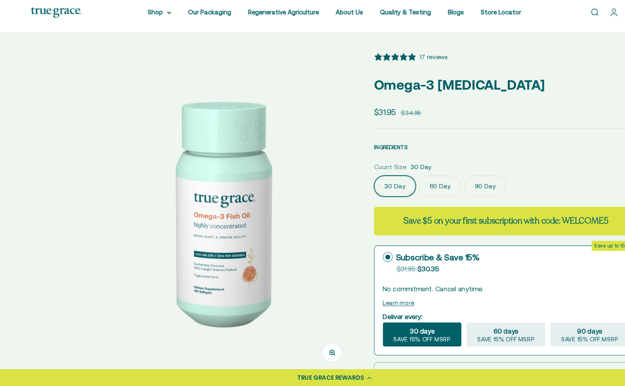
click at [372, 167] on span "INGREDIENTS" at bounding box center [364, 164] width 31 height 6
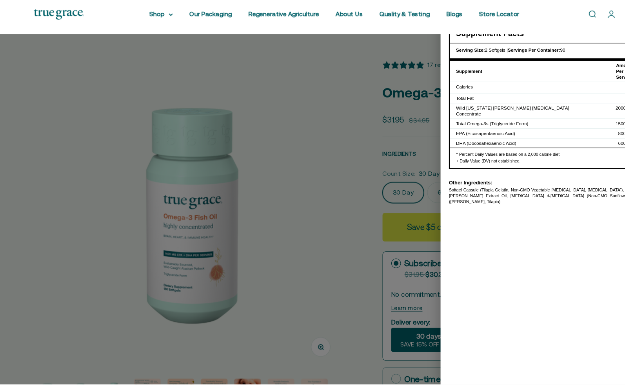
scroll to position [0, 598]
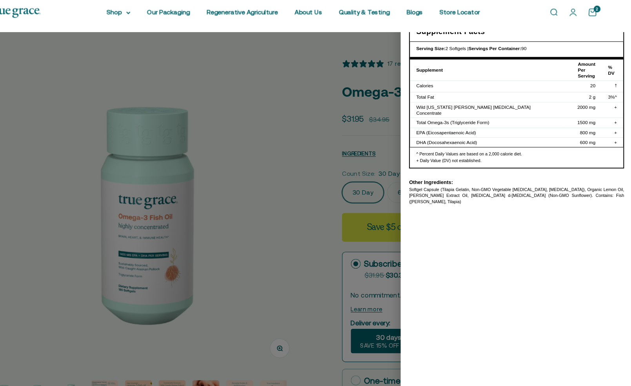
click at [334, 323] on div at bounding box center [315, 193] width 631 height 386
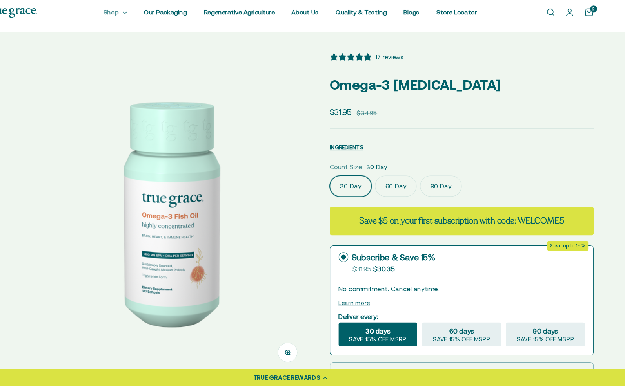
click at [160, 39] on icon at bounding box center [158, 39] width 3 height 2
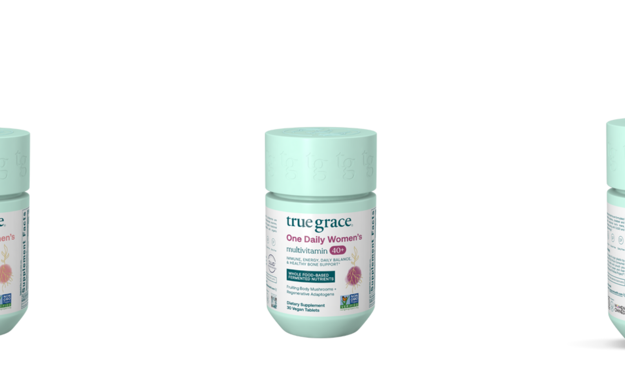
scroll to position [13, 0]
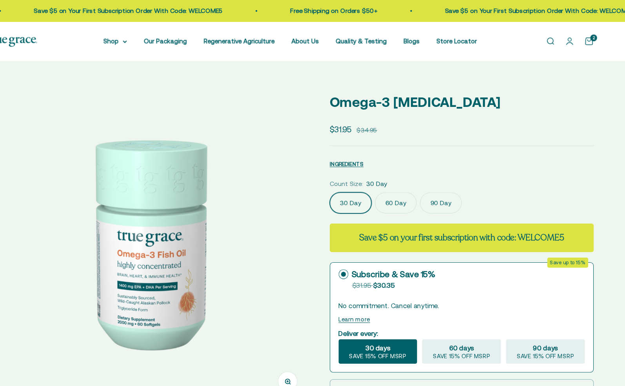
select select "3"
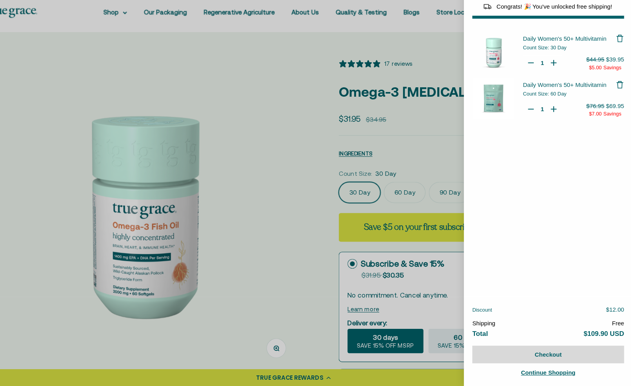
select select "44882812010710"
select select "44878154563798"
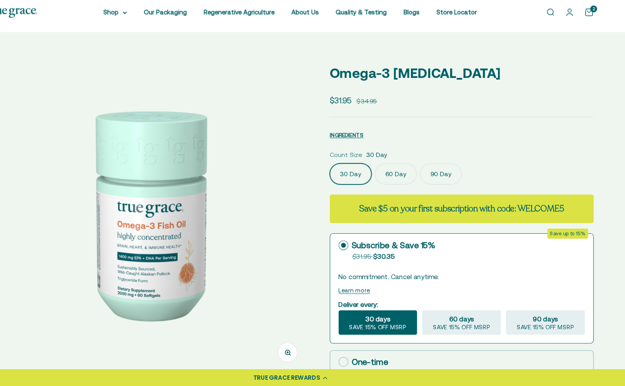
select select "3"
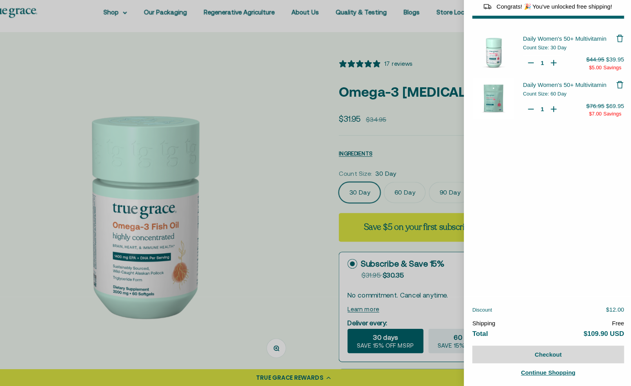
select select "44882812010710"
select select "44878154563798"
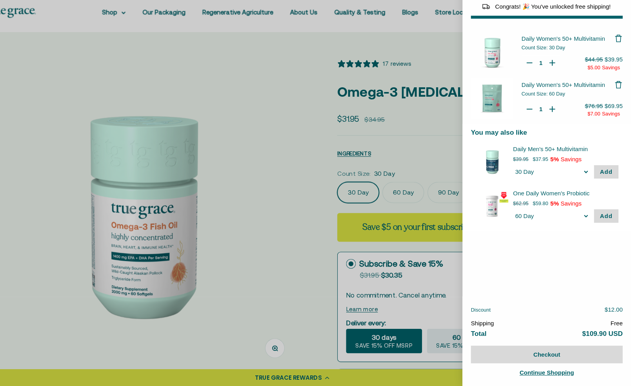
click at [451, 190] on div at bounding box center [315, 193] width 631 height 386
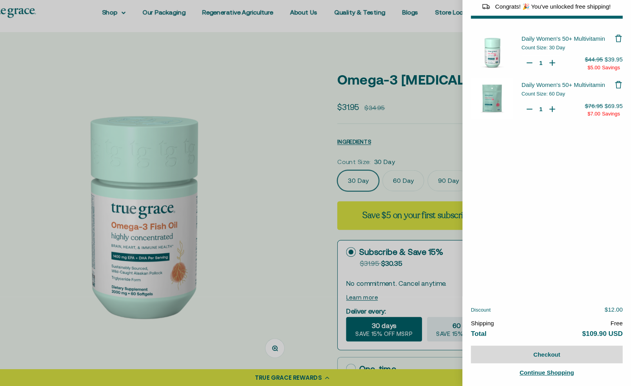
select select "3"
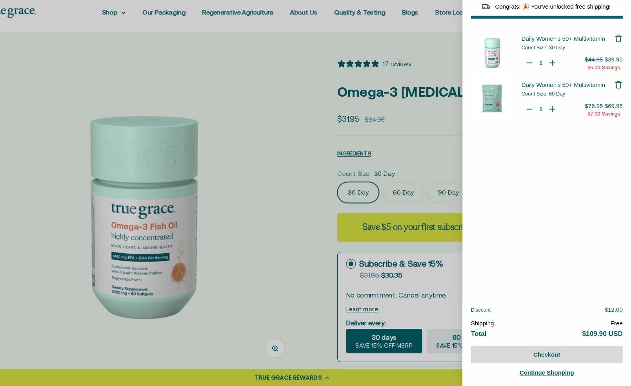
select select "44882812010710"
select select "44878154563798"
